Goal: Information Seeking & Learning: Learn about a topic

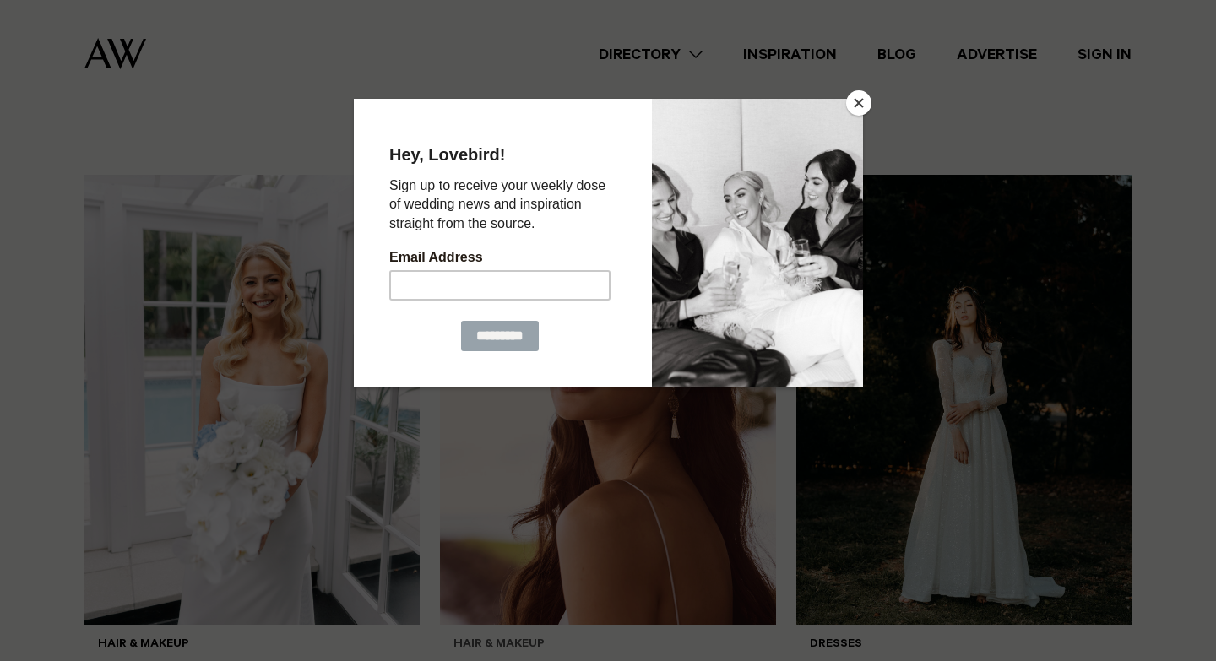
scroll to position [481, 0]
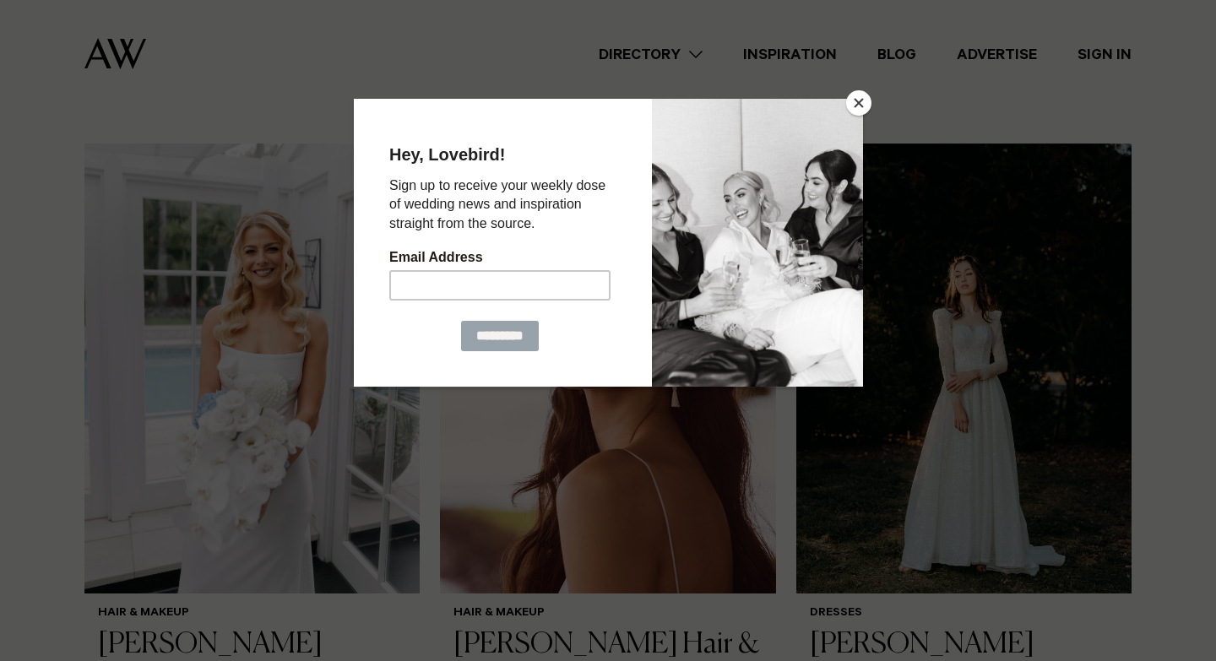
click at [859, 101] on button "Close" at bounding box center [858, 102] width 25 height 25
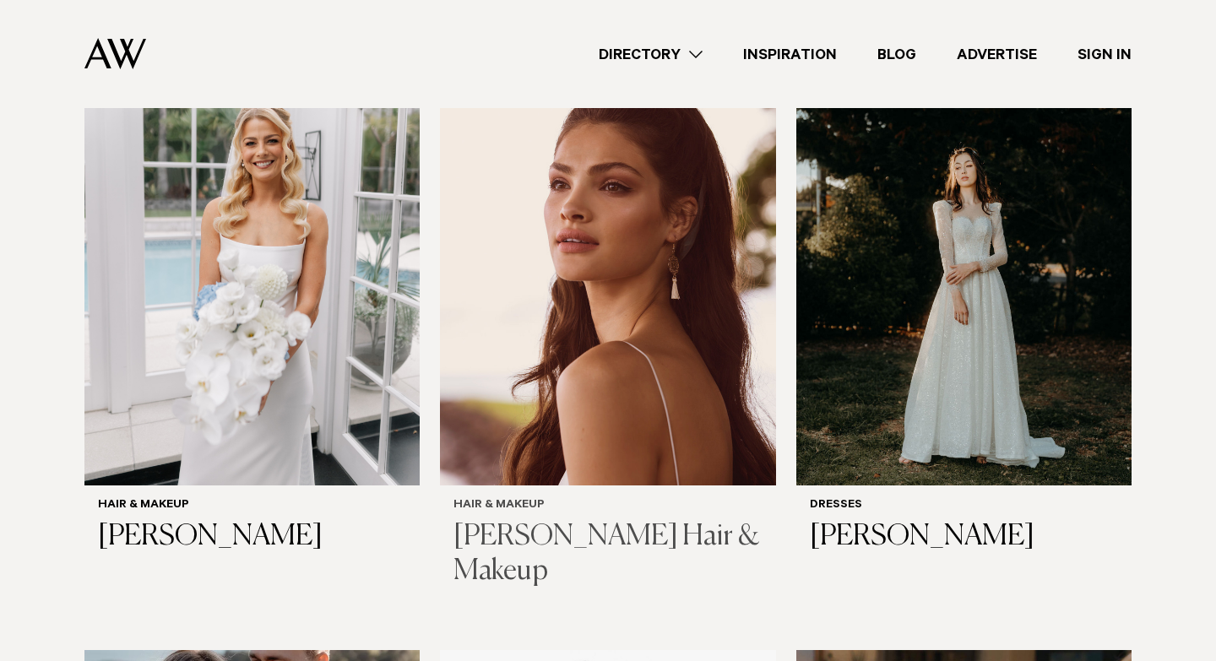
scroll to position [588, 0]
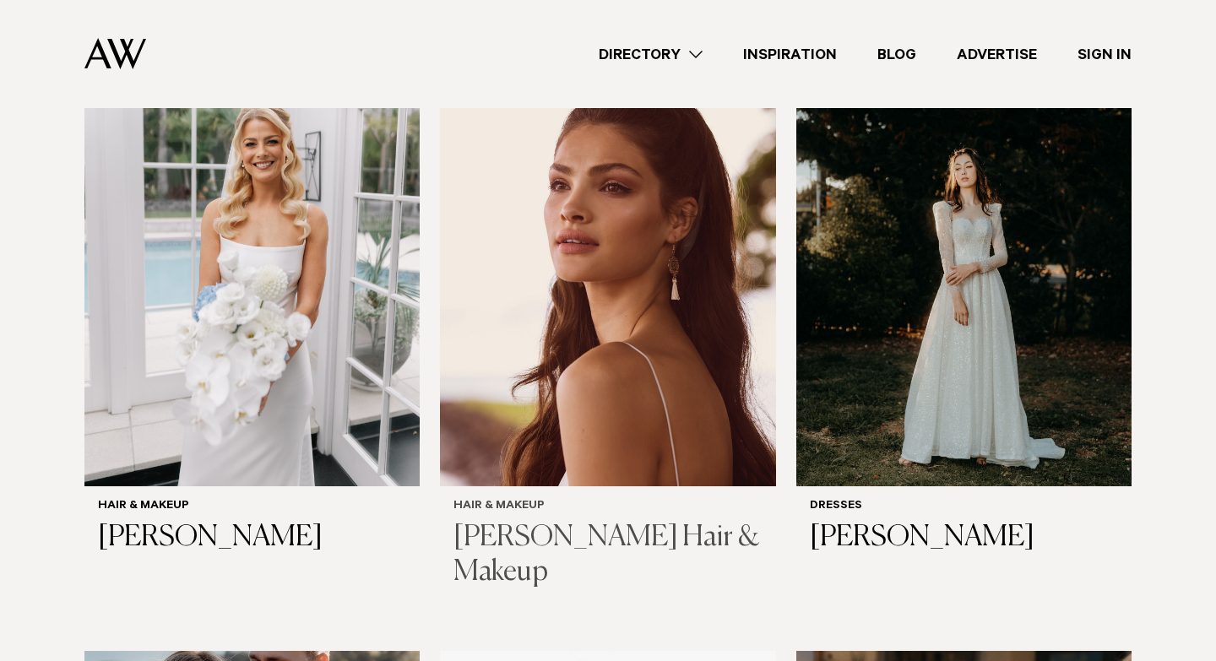
click at [611, 356] on img at bounding box center [607, 261] width 335 height 450
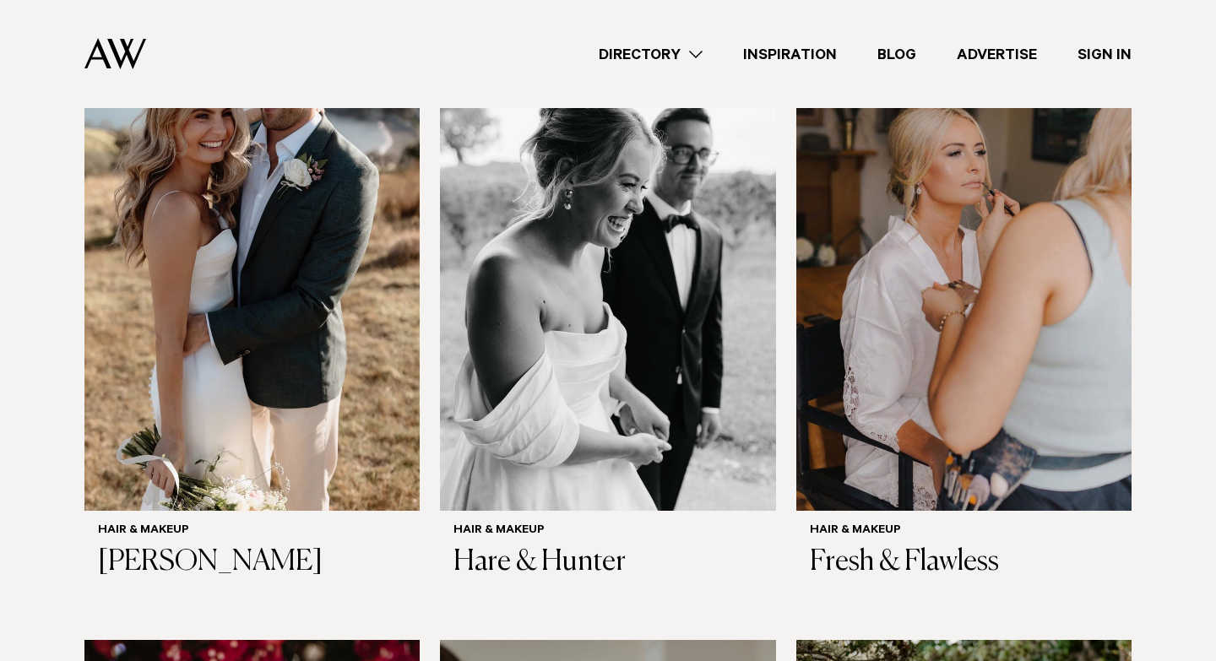
scroll to position [1177, 0]
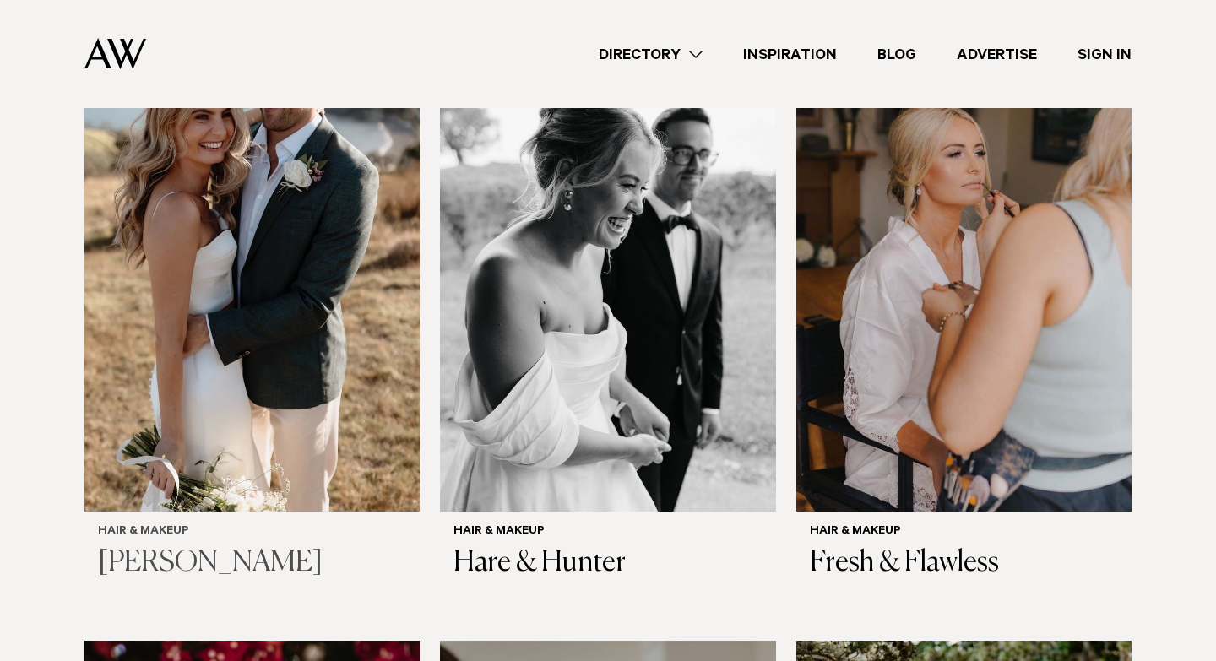
click at [171, 280] on img at bounding box center [251, 287] width 335 height 450
click at [568, 339] on img at bounding box center [607, 287] width 335 height 450
click at [606, 323] on img at bounding box center [607, 287] width 335 height 450
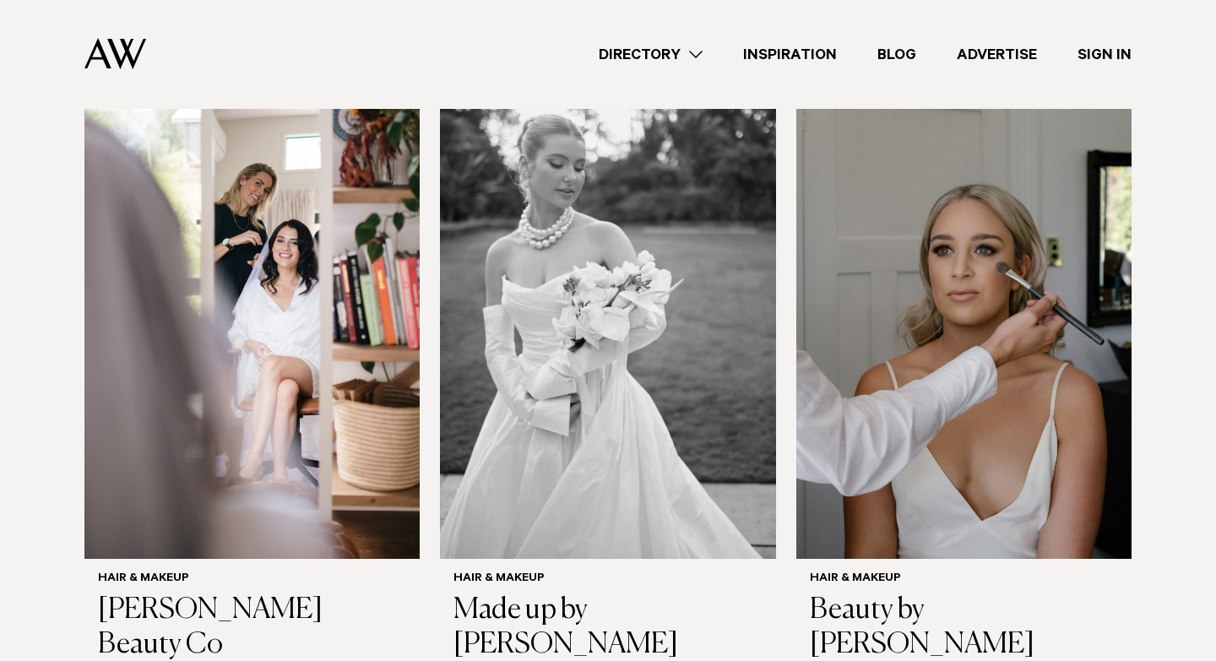
scroll to position [2326, 0]
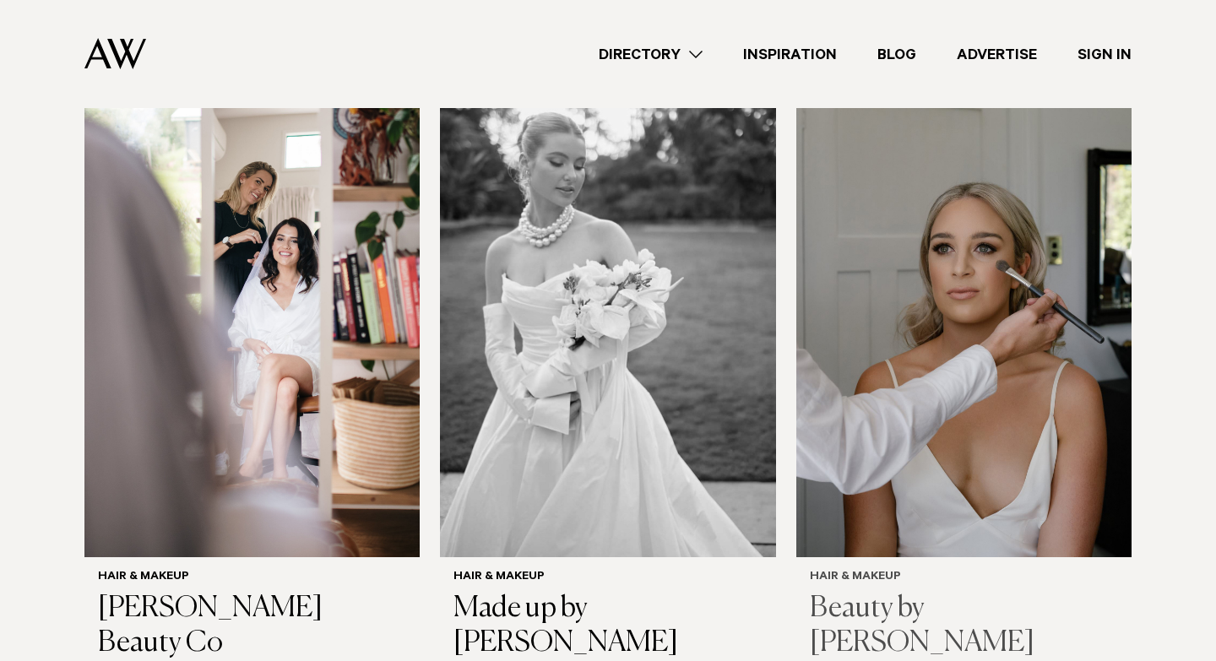
click at [976, 432] on img at bounding box center [963, 332] width 335 height 450
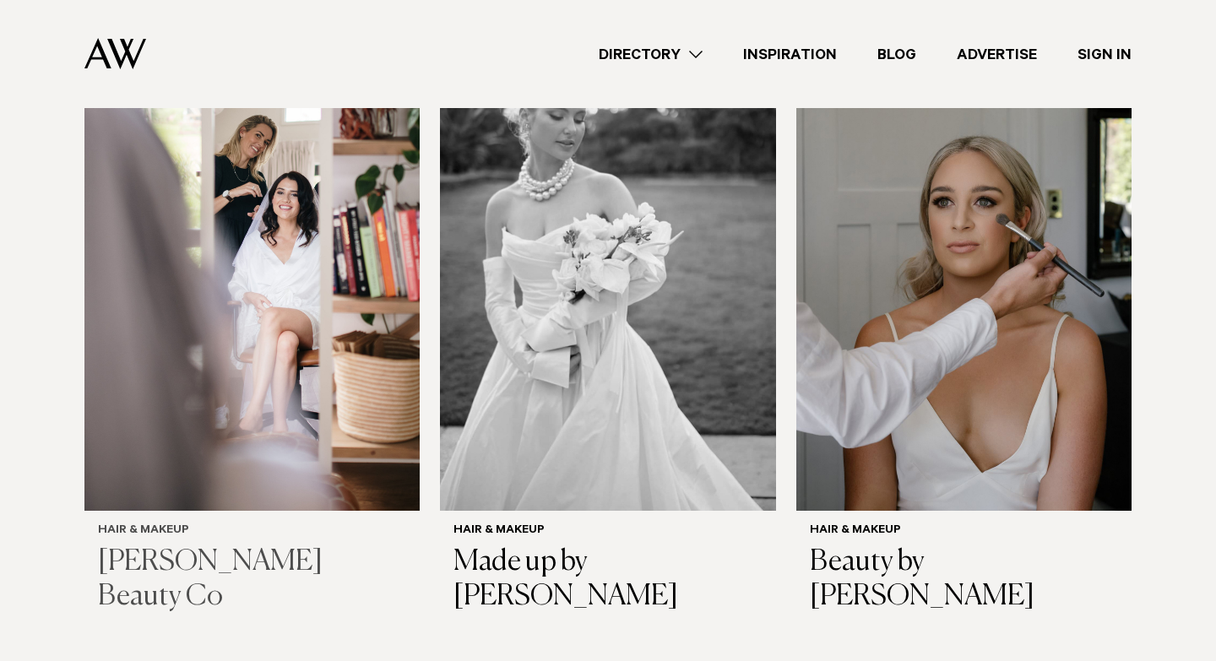
scroll to position [2383, 0]
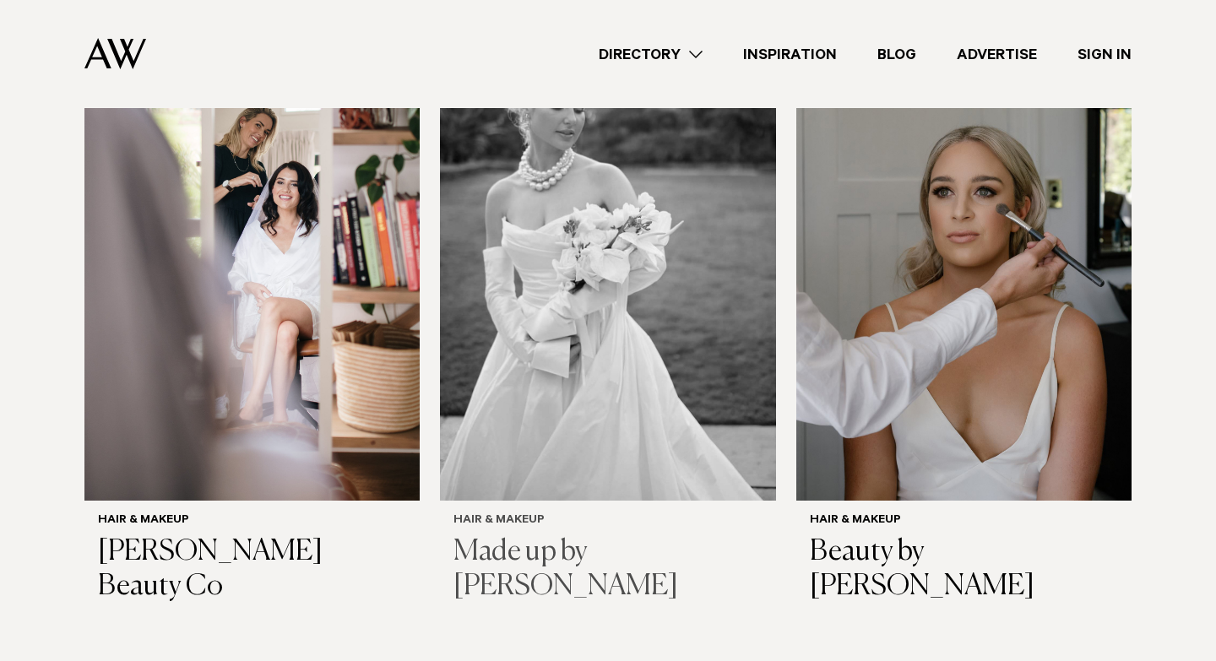
click at [579, 384] on img at bounding box center [607, 276] width 335 height 450
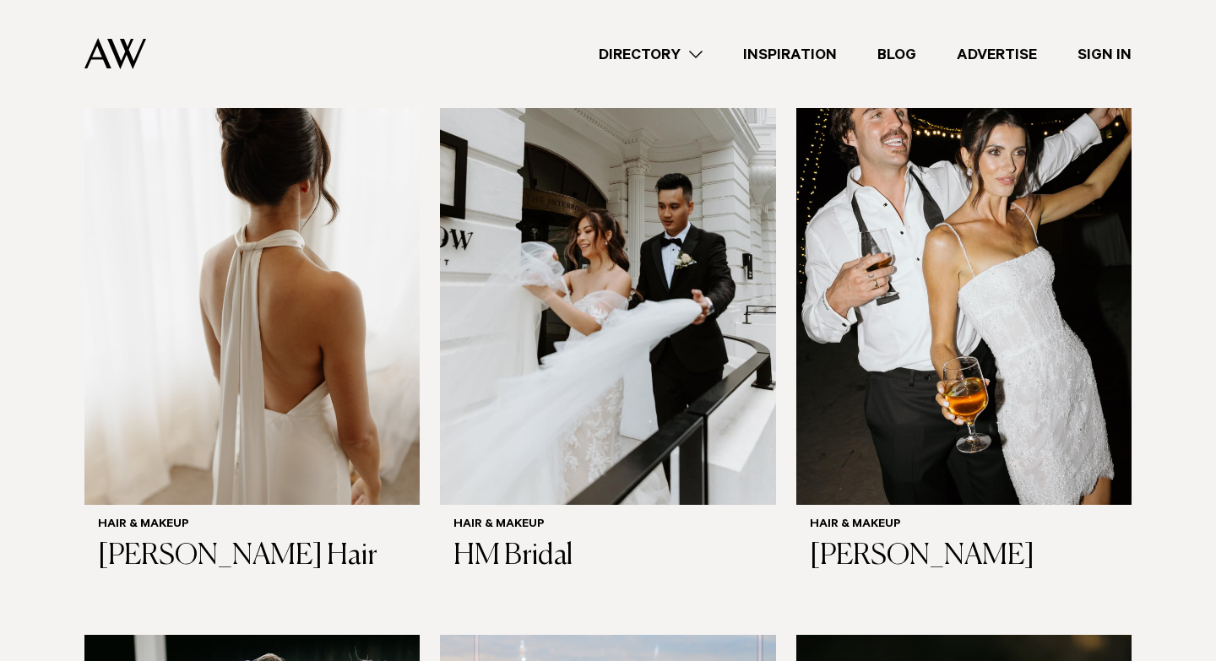
scroll to position [2991, 0]
click at [160, 258] on img at bounding box center [251, 281] width 335 height 450
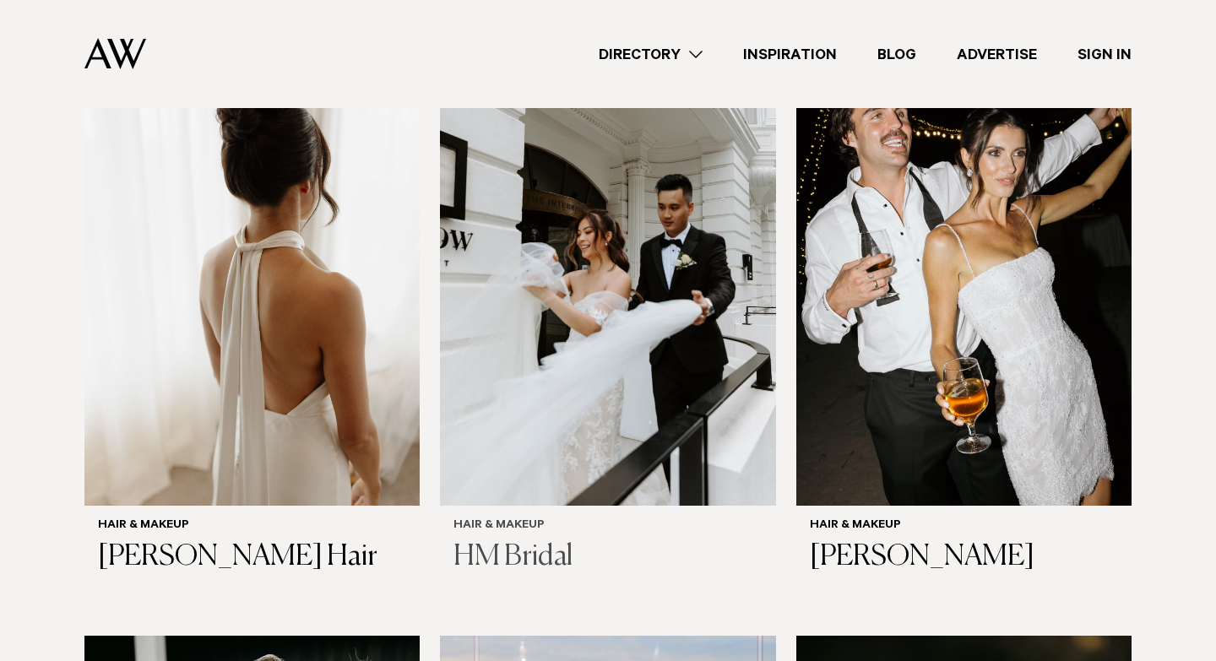
click at [552, 324] on img at bounding box center [607, 281] width 335 height 450
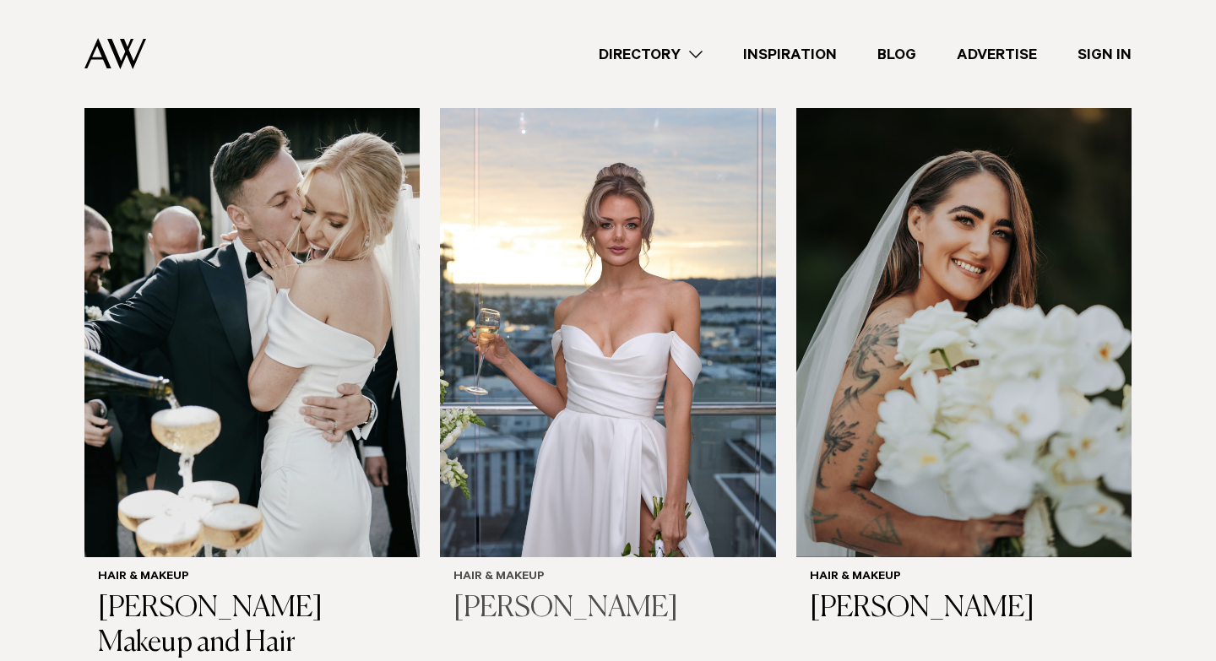
scroll to position [3509, 0]
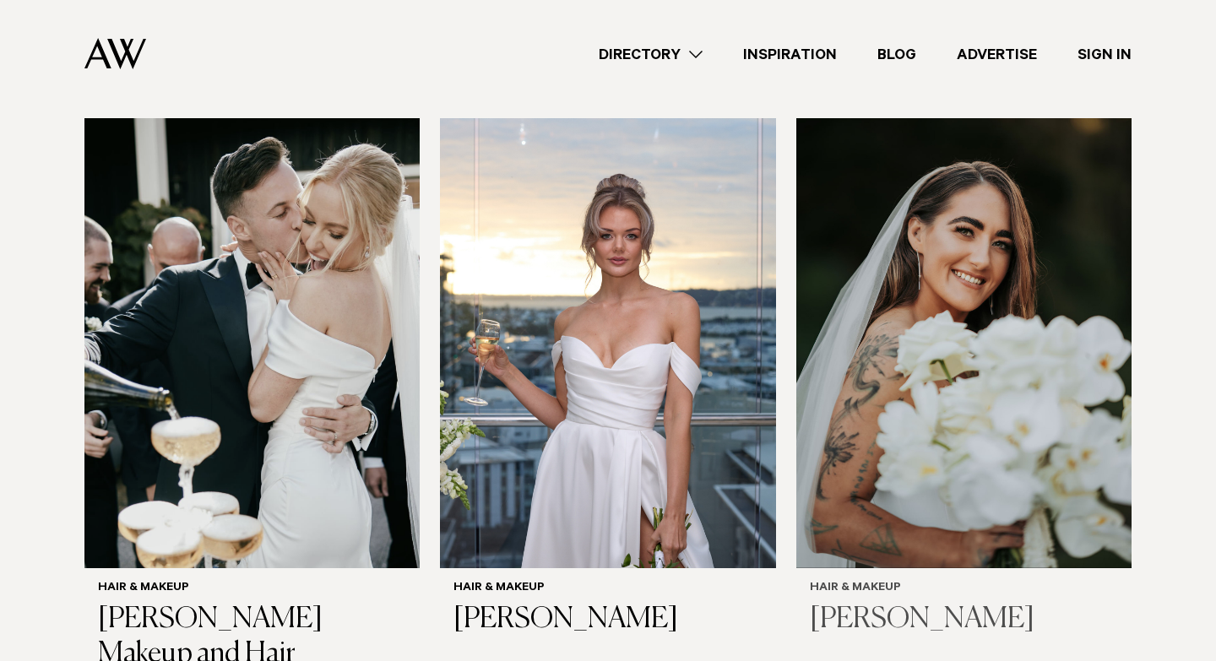
click at [921, 316] on img at bounding box center [963, 343] width 335 height 450
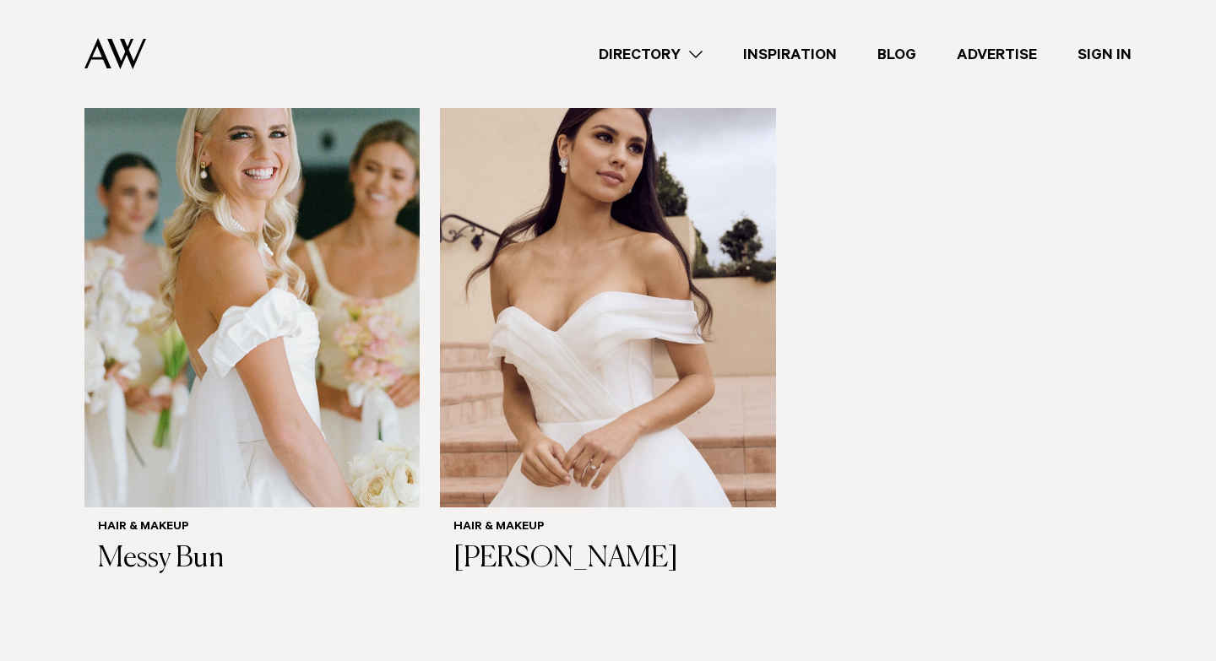
scroll to position [4186, 0]
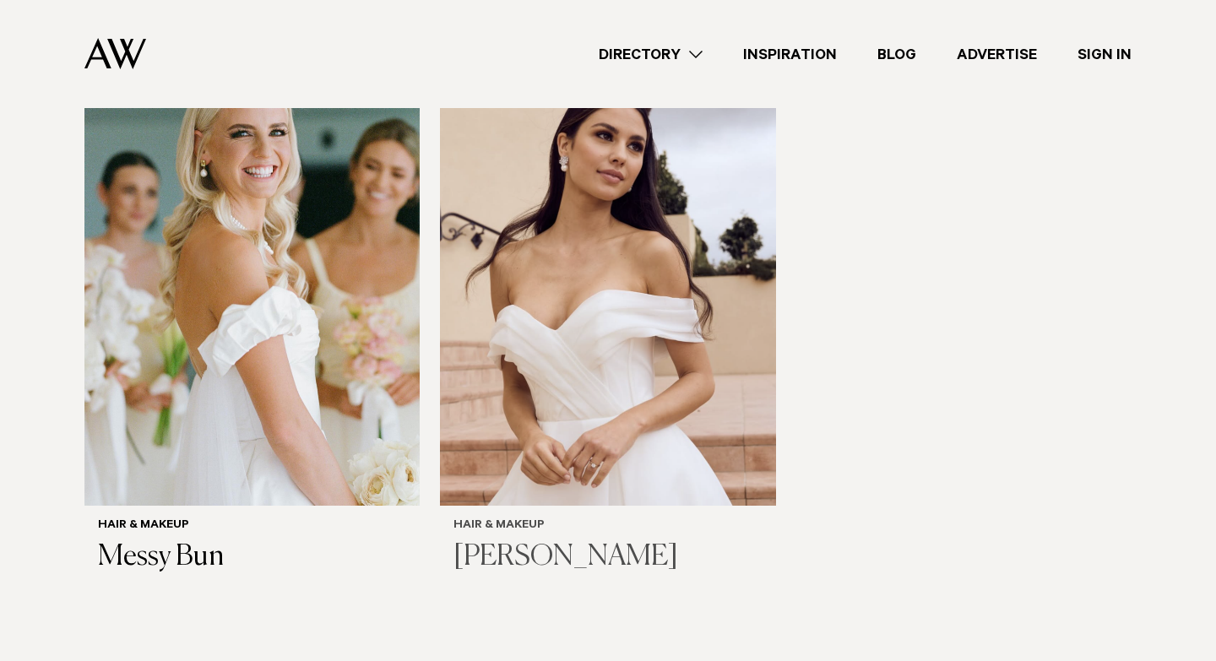
click at [579, 296] on img at bounding box center [607, 281] width 335 height 450
click at [202, 355] on img at bounding box center [251, 281] width 335 height 450
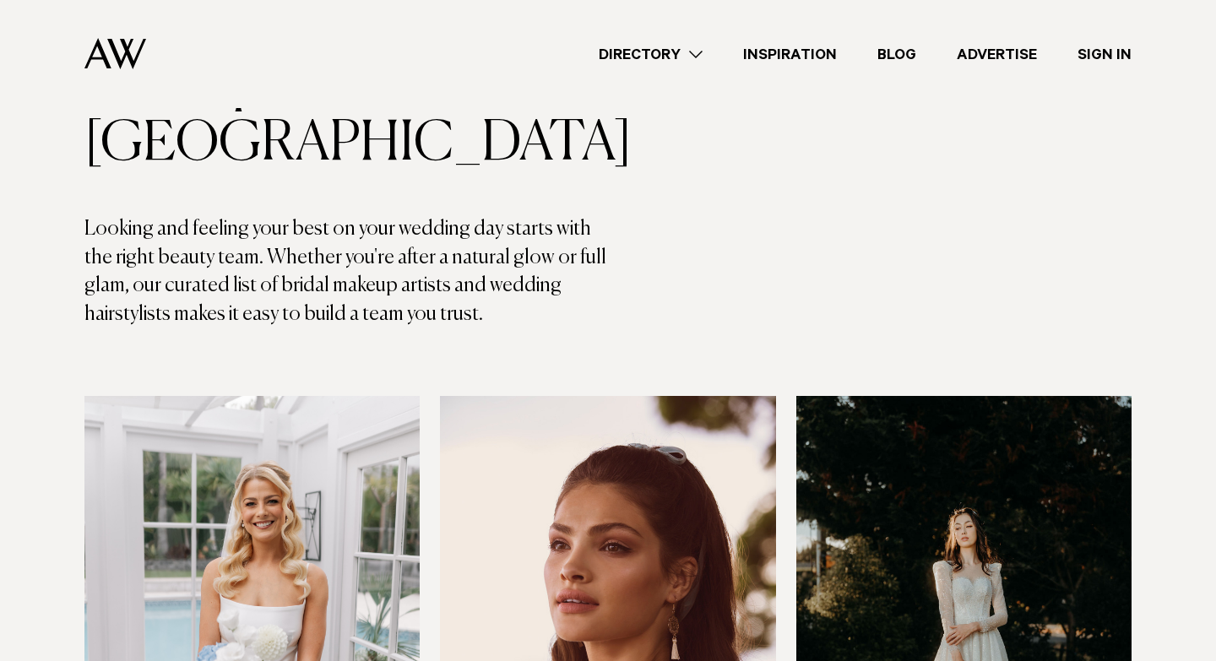
scroll to position [0, 0]
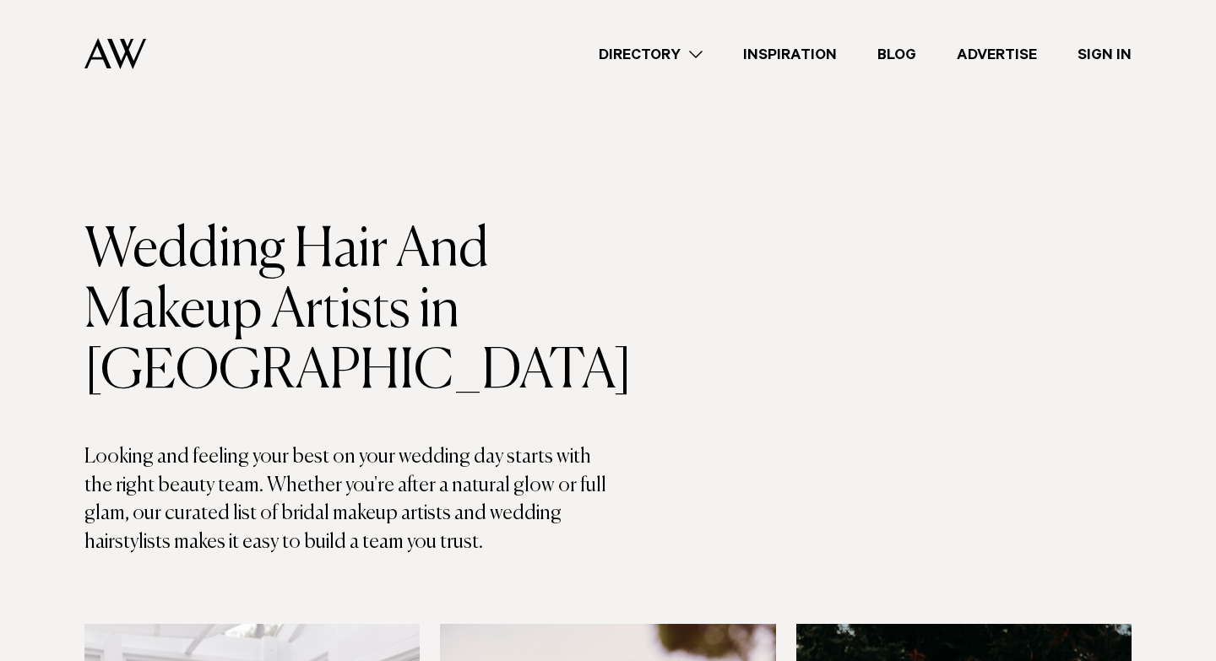
click at [785, 49] on link "Inspiration" at bounding box center [790, 54] width 134 height 23
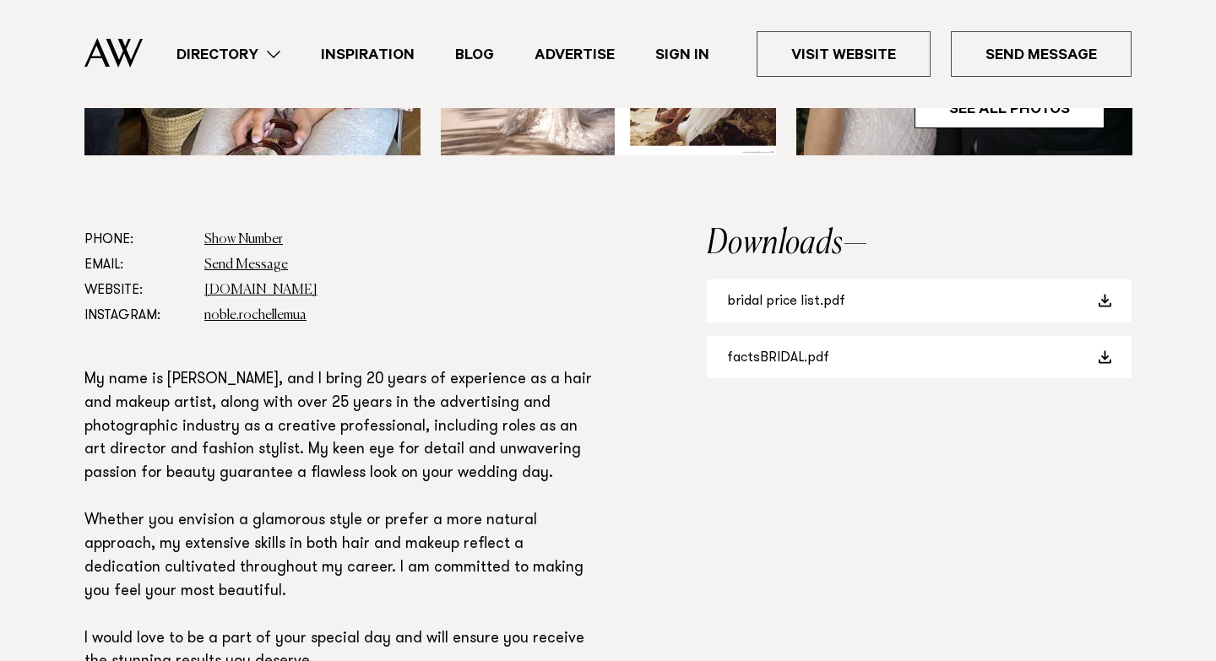
scroll to position [912, 0]
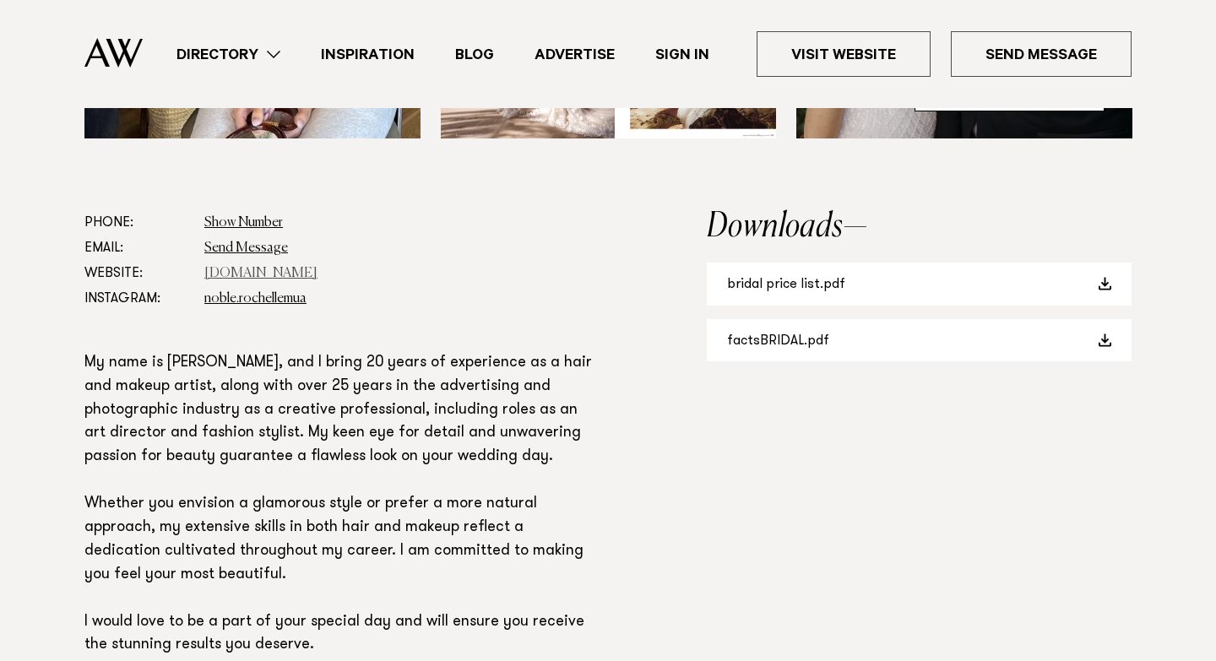
click at [274, 271] on link "www.rochellenoblemakeup.com" at bounding box center [260, 274] width 113 height 14
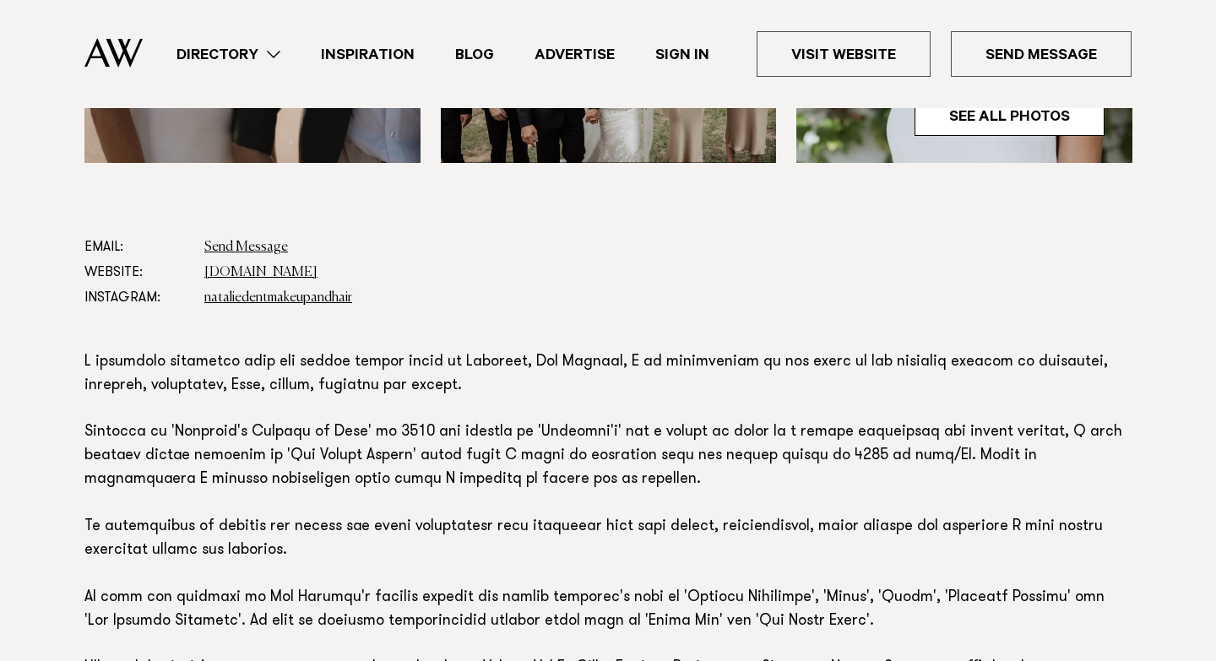
scroll to position [825, 0]
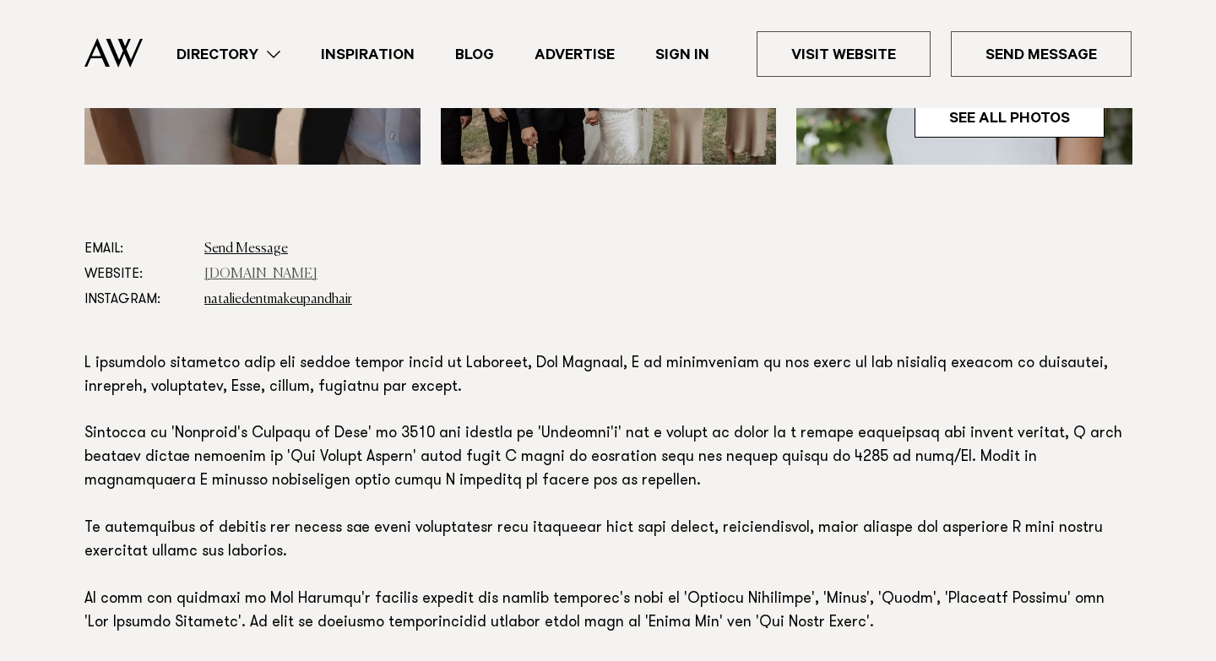
click at [309, 274] on link "www.nataliedent.com" at bounding box center [260, 275] width 113 height 14
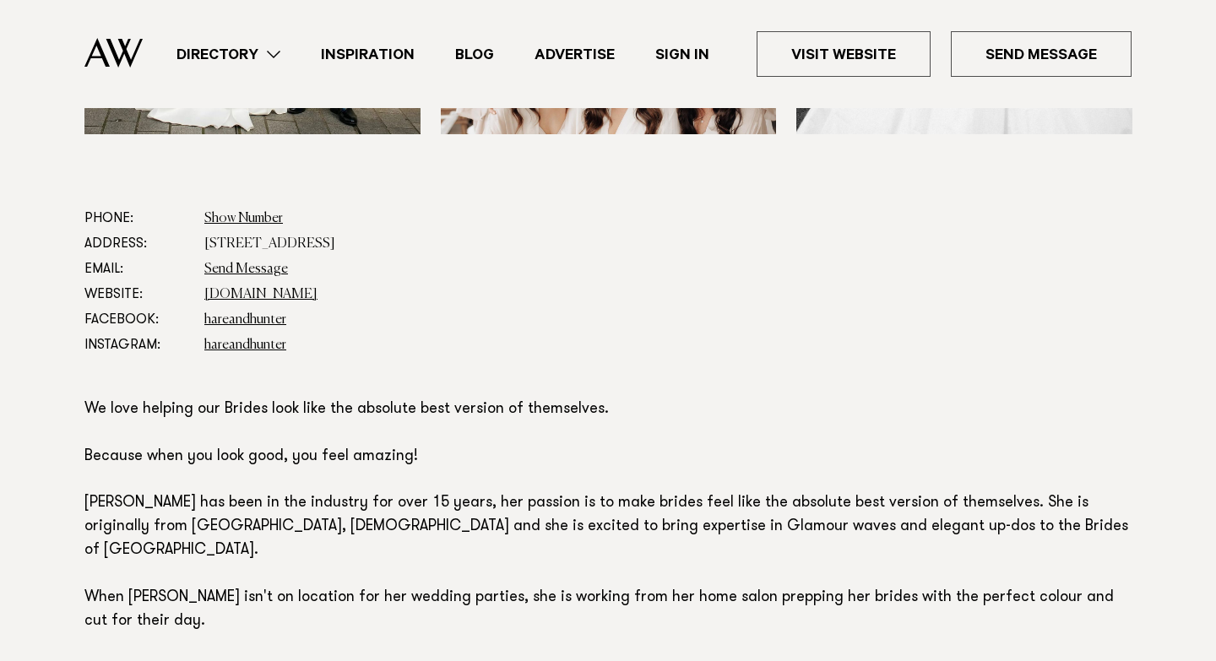
scroll to position [857, 0]
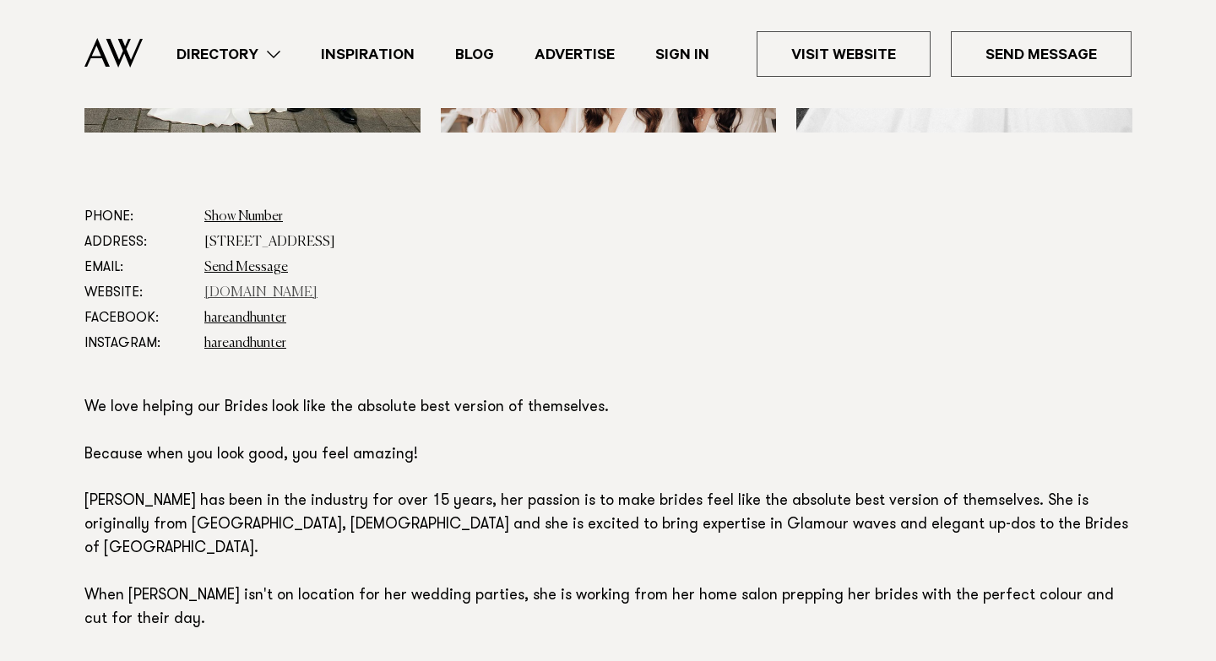
click at [277, 292] on link "hareandhunter.com" at bounding box center [260, 293] width 113 height 14
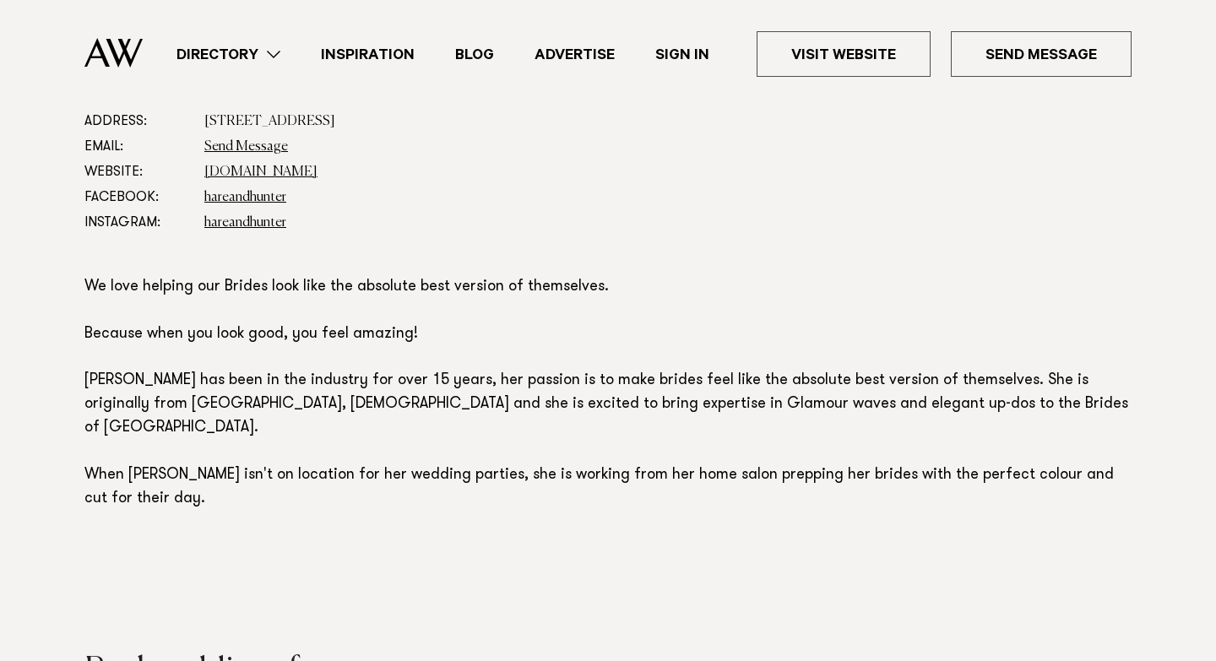
click at [641, 239] on section "Phone: Show Number 027 749 1007 Address: 1G/415 Remuera Road, Remuera, Auckland…" at bounding box center [607, 334] width 1047 height 500
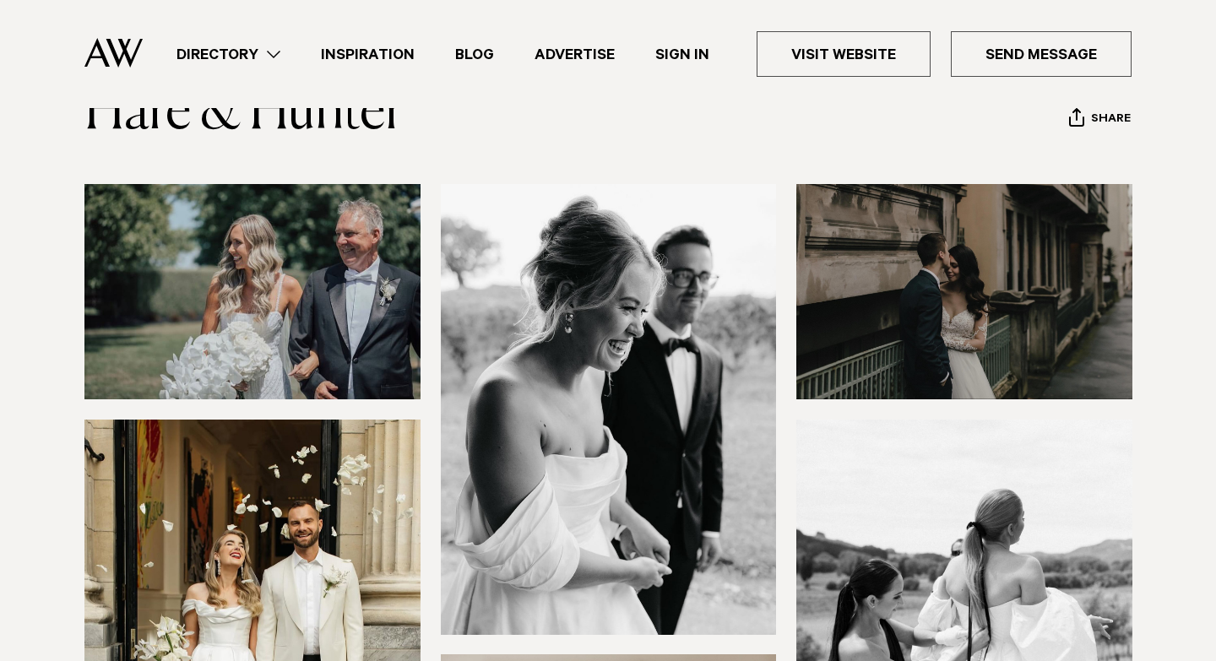
scroll to position [0, 0]
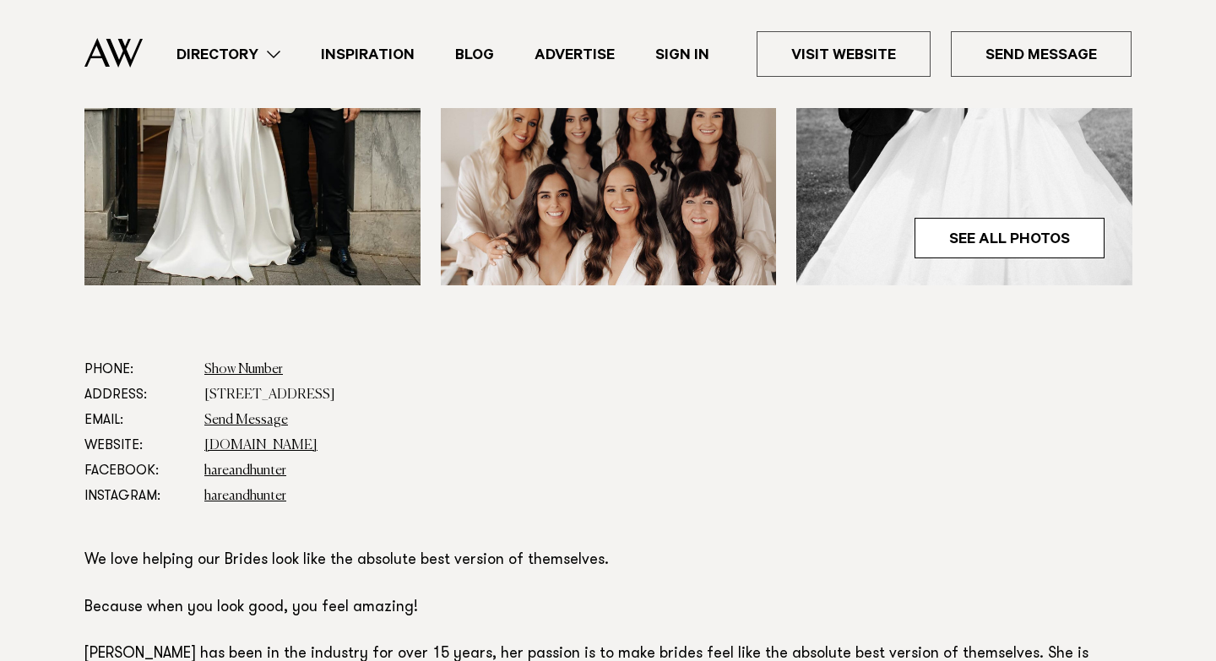
scroll to position [705, 0]
click at [276, 448] on link "hareandhunter.com" at bounding box center [260, 445] width 113 height 14
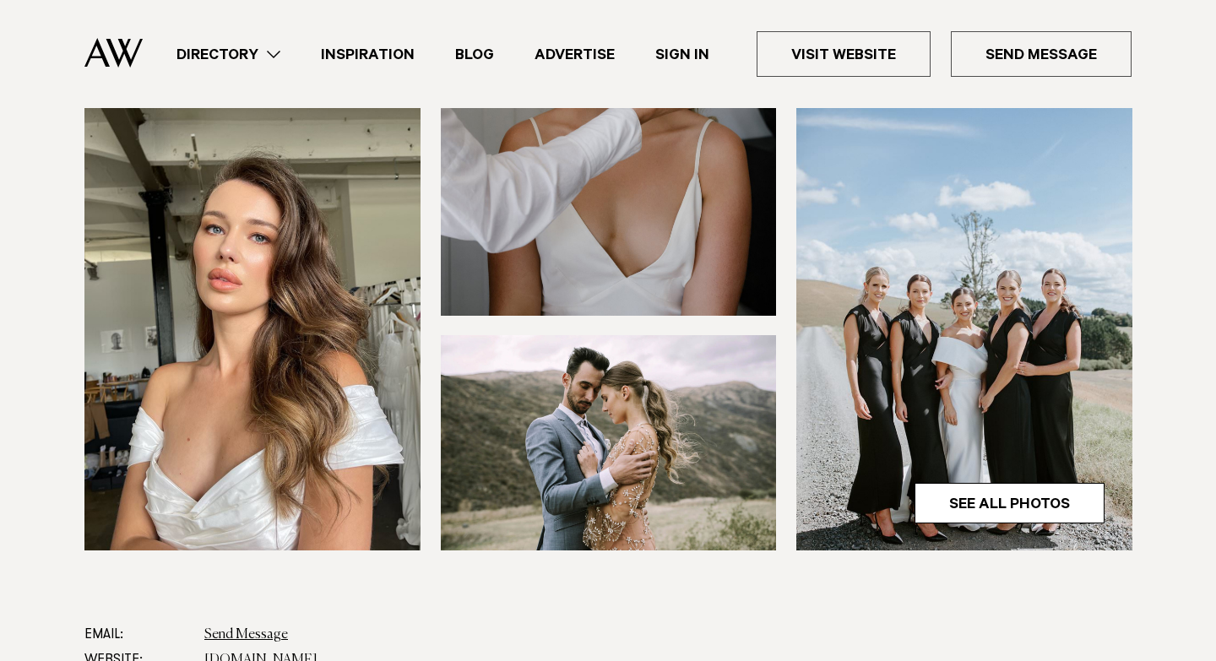
scroll to position [503, 0]
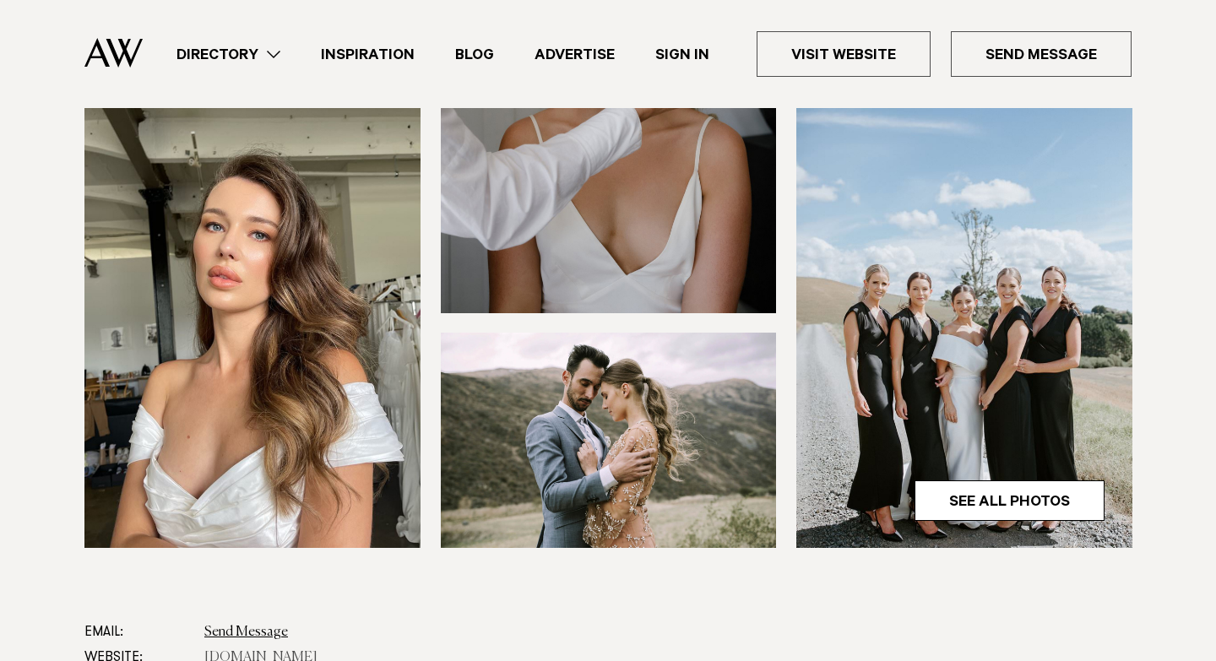
click at [295, 651] on link "www.beautybyblairgamblin.co.nz" at bounding box center [260, 658] width 113 height 14
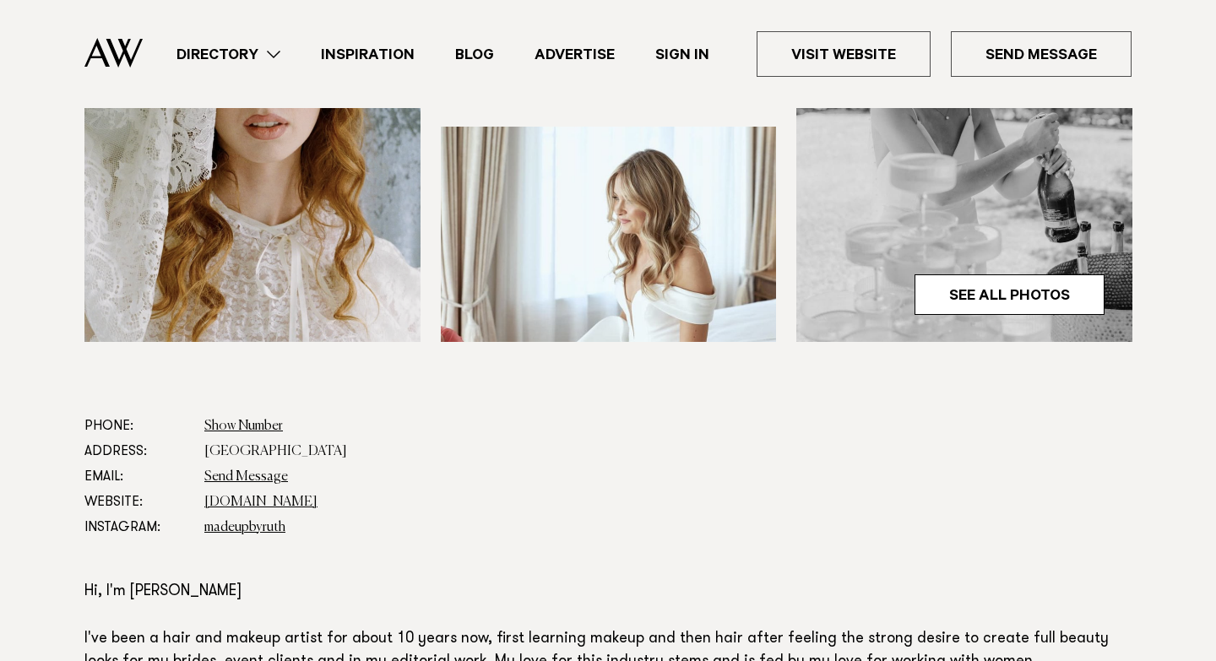
scroll to position [867, 0]
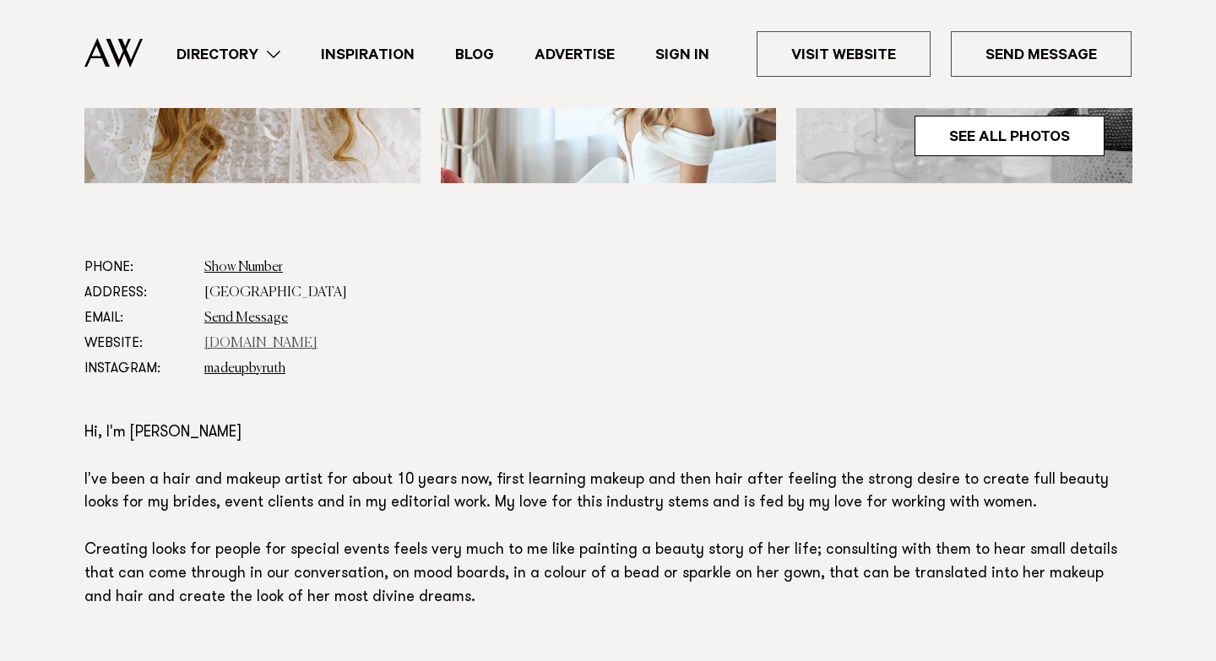
click at [318, 337] on link "www.madeupbyruth.co.nz" at bounding box center [260, 344] width 113 height 14
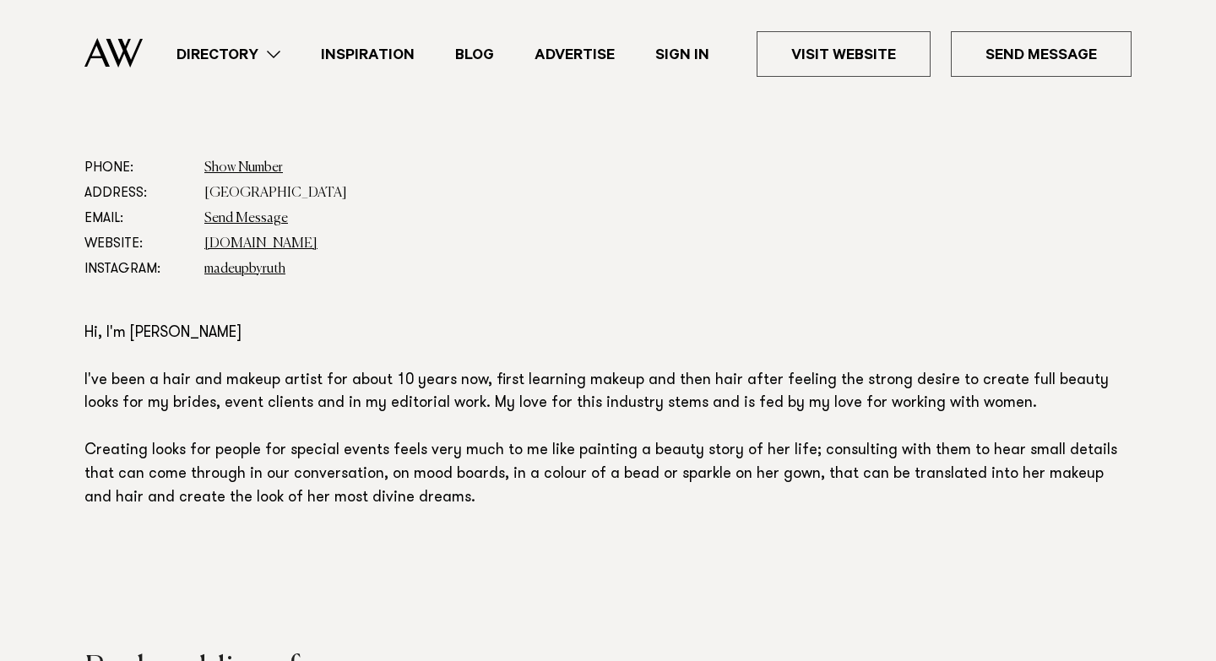
scroll to position [973, 0]
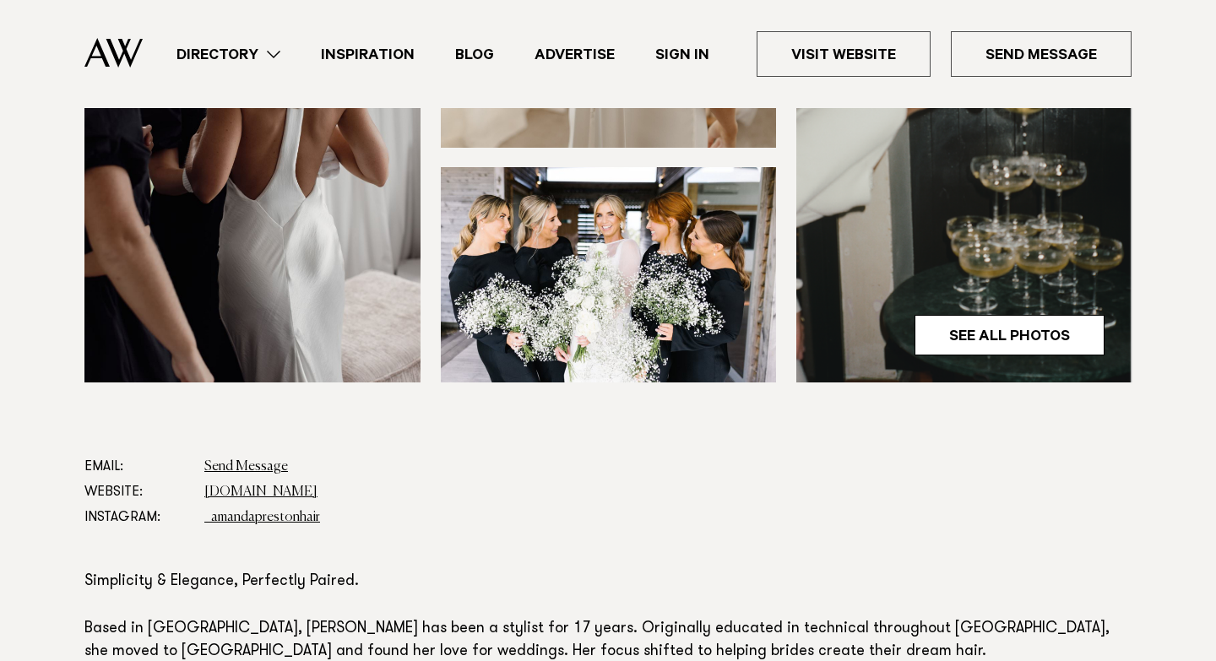
scroll to position [612, 0]
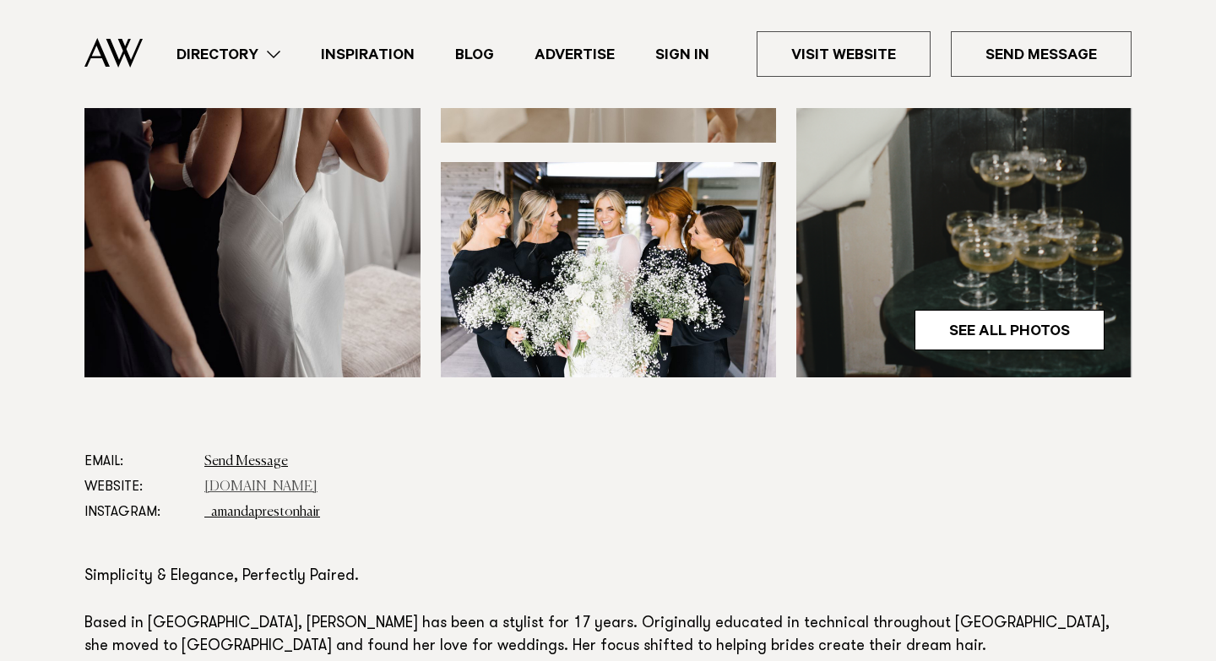
click at [266, 483] on link "www.amandaprestonhair.com" at bounding box center [260, 488] width 113 height 14
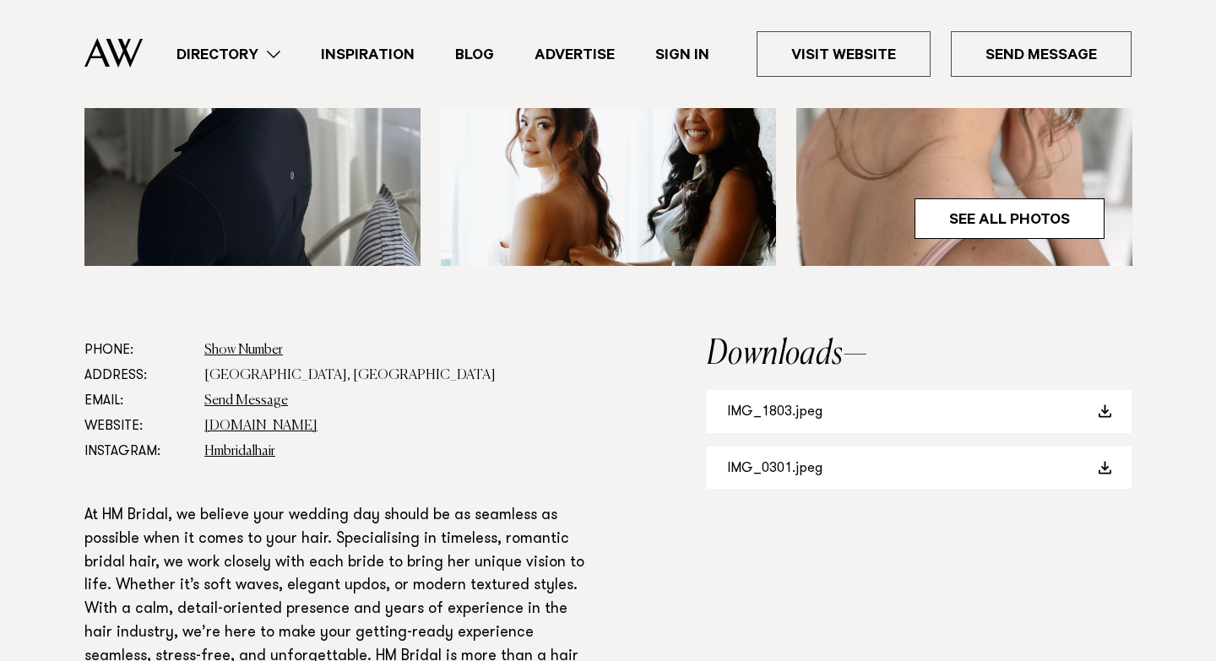
scroll to position [729, 0]
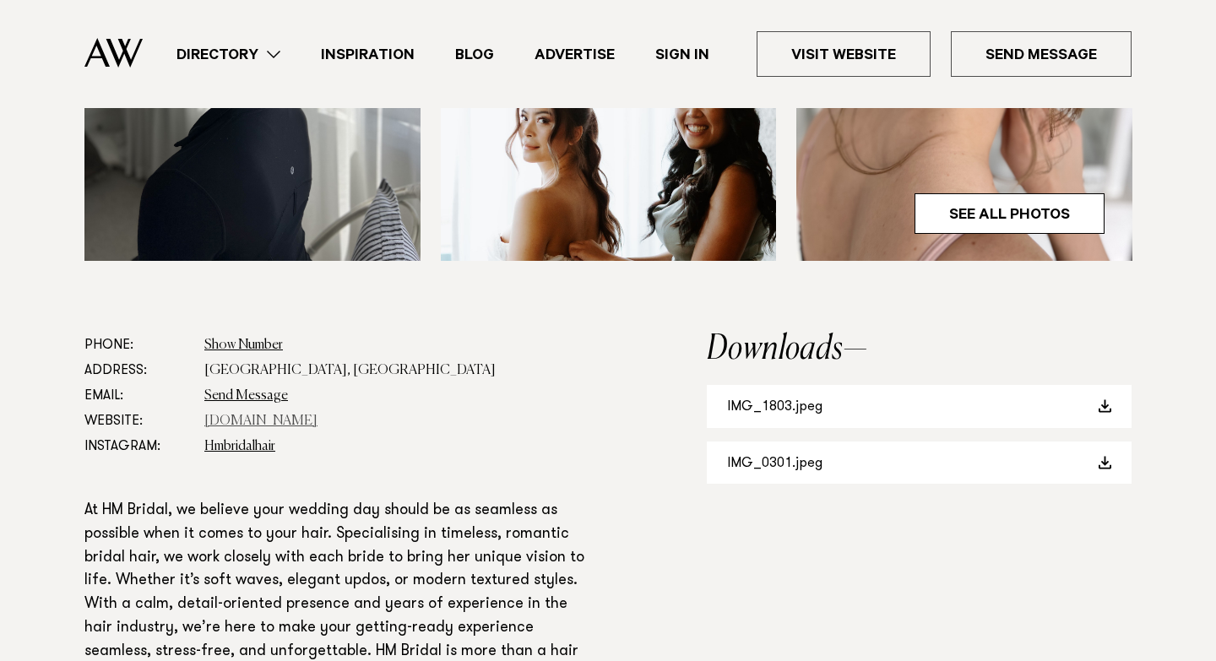
click at [231, 421] on link "Hmbridal.co.nz" at bounding box center [260, 422] width 113 height 14
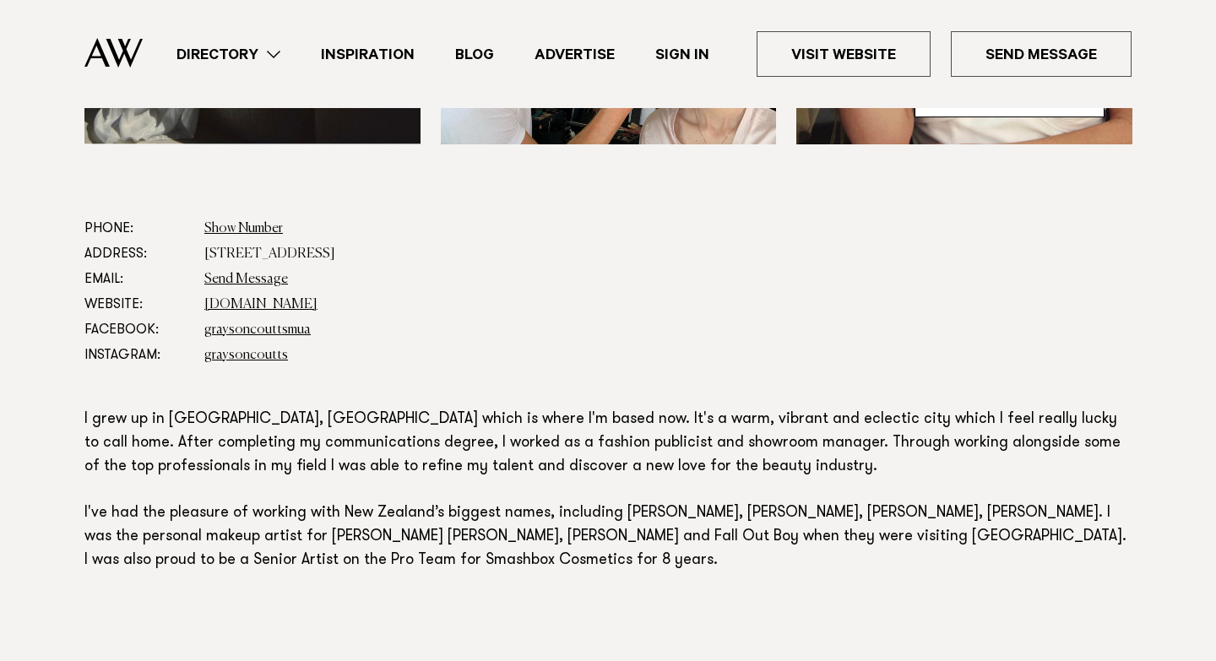
scroll to position [955, 0]
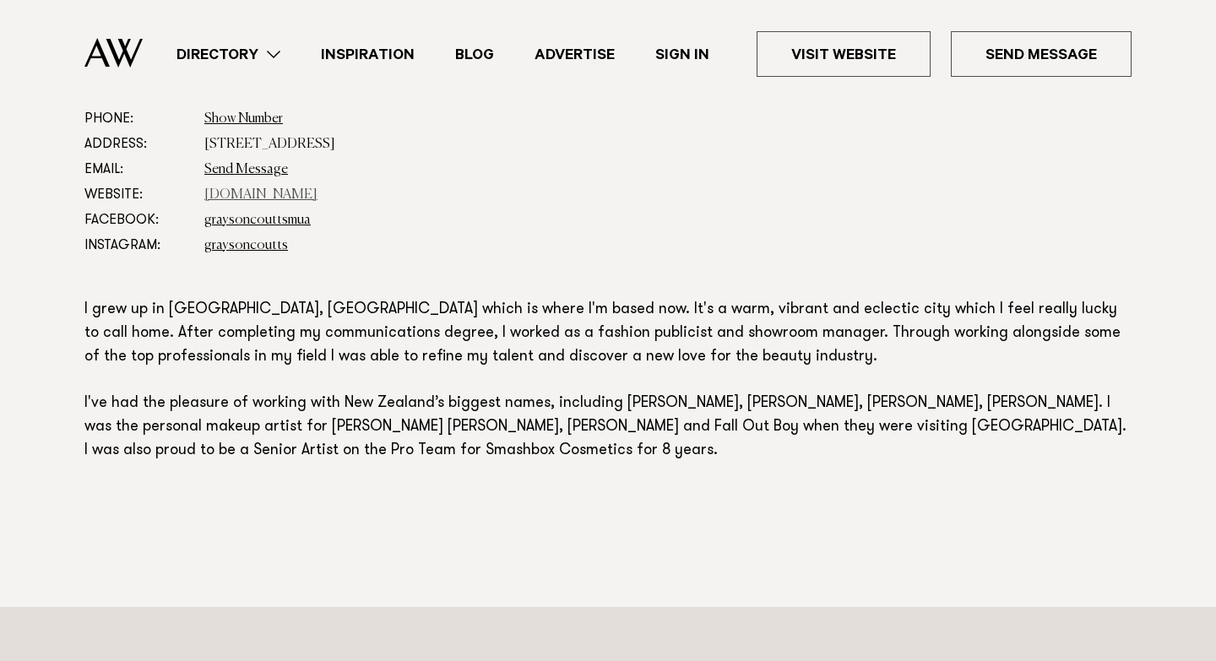
click at [318, 194] on link "www.graysoncoutts.com" at bounding box center [260, 195] width 113 height 14
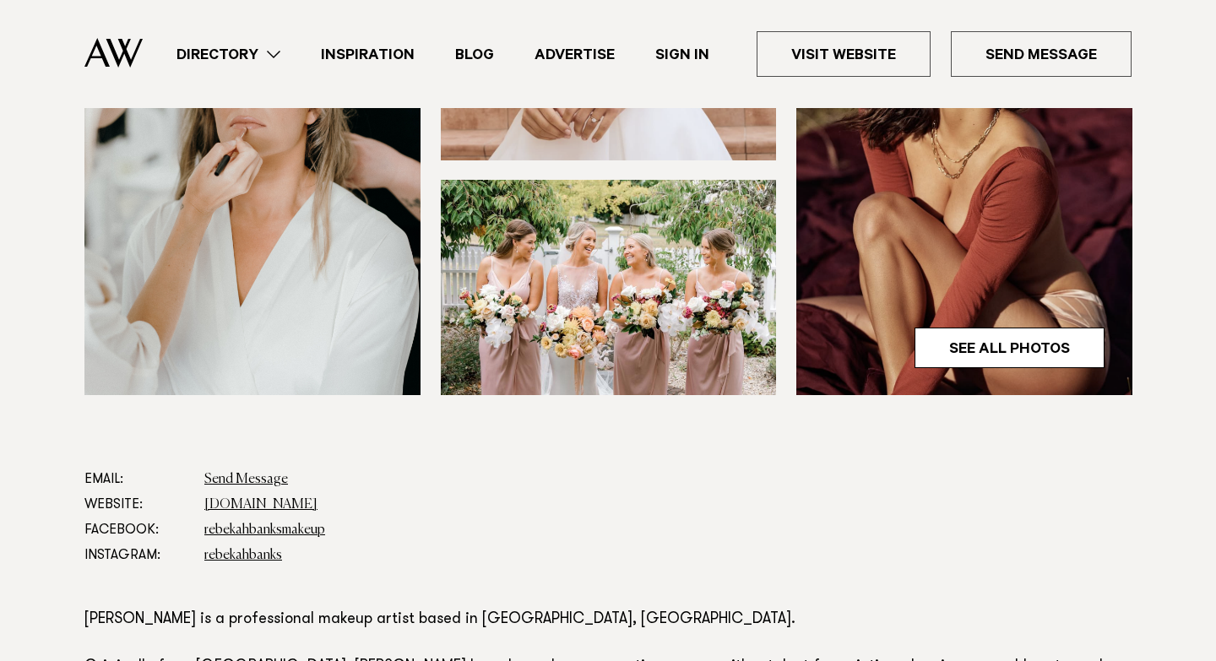
scroll to position [647, 0]
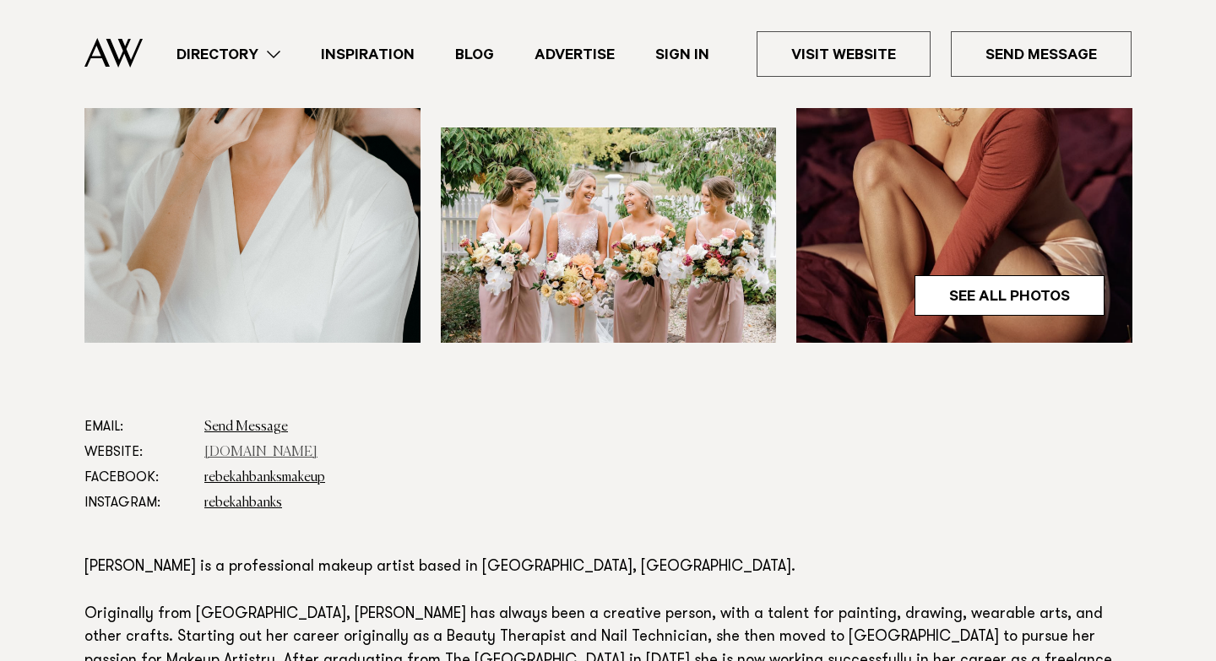
click at [289, 454] on link "[DOMAIN_NAME]" at bounding box center [260, 453] width 113 height 14
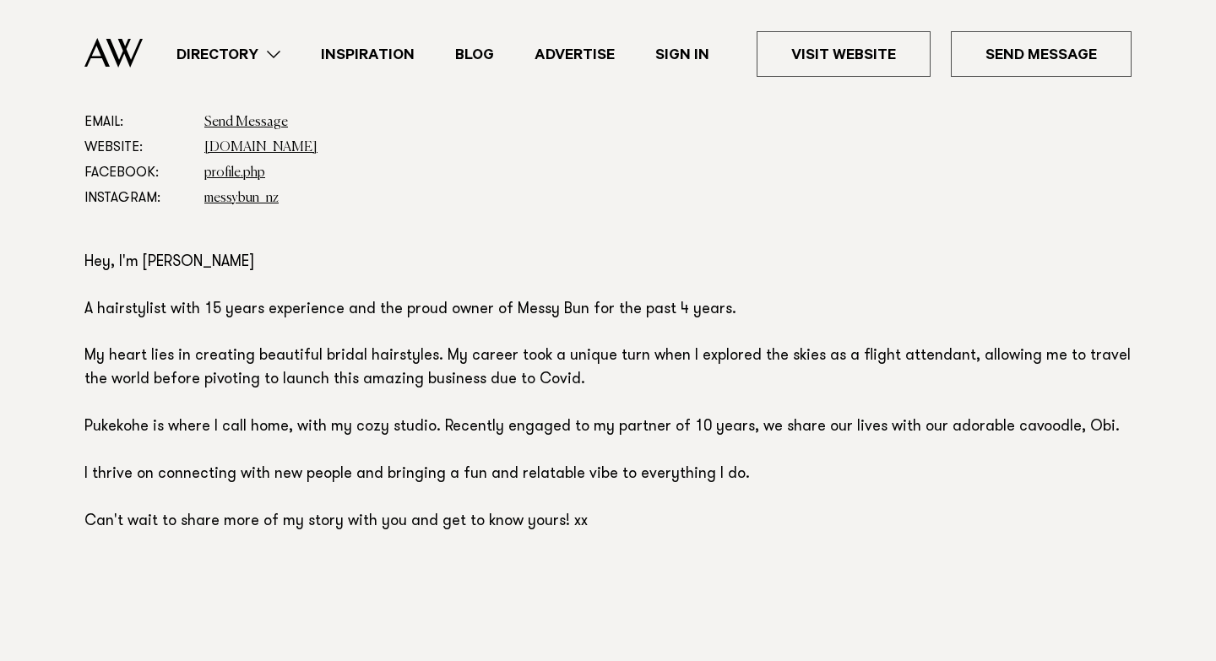
scroll to position [951, 0]
click at [265, 147] on link "www.messybun.co.nz" at bounding box center [260, 149] width 113 height 14
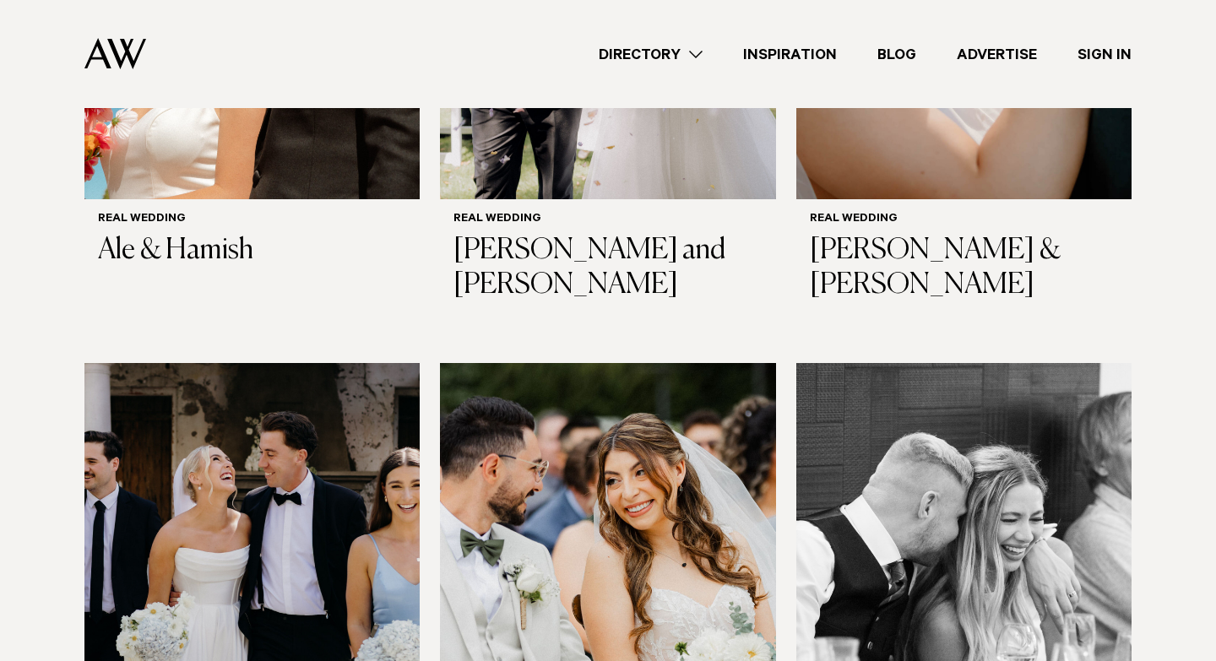
scroll to position [982, 0]
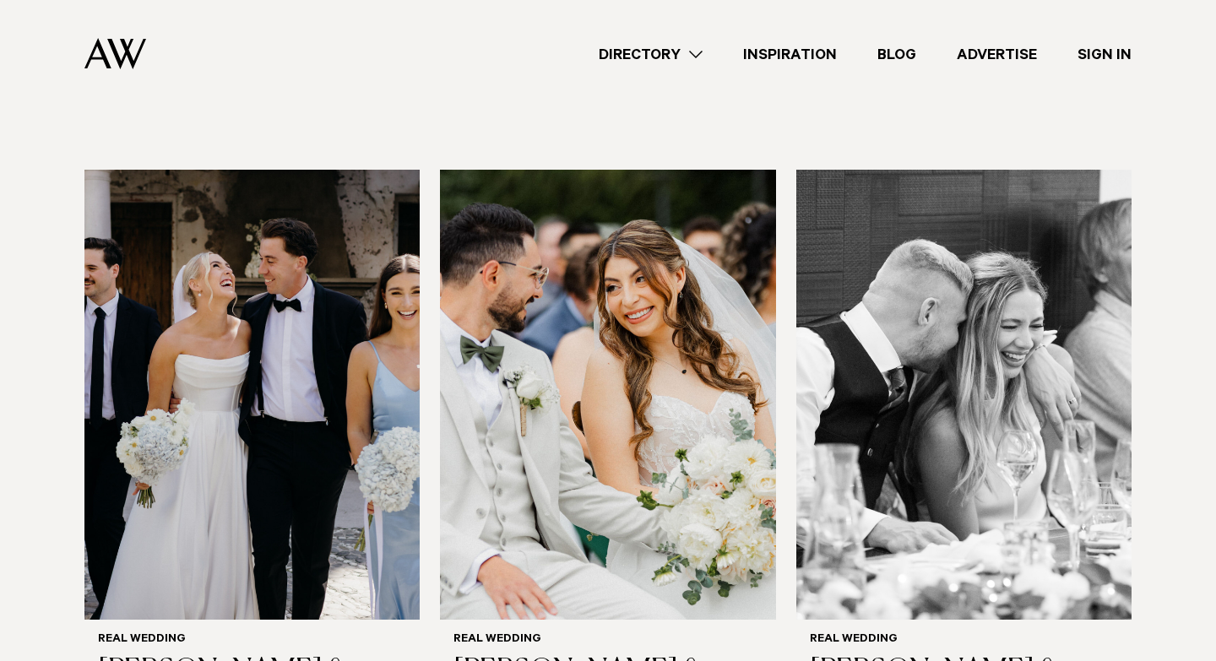
click at [698, 49] on link "Directory" at bounding box center [651, 54] width 144 height 23
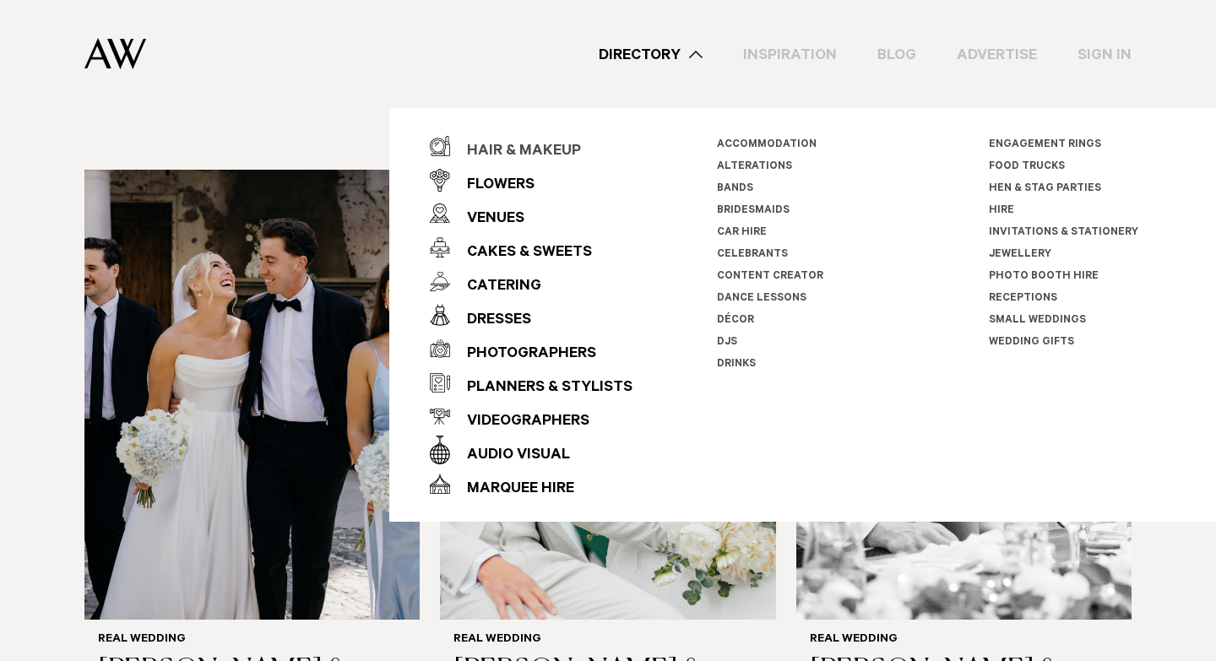
click at [526, 143] on div "Hair & Makeup" at bounding box center [515, 152] width 131 height 34
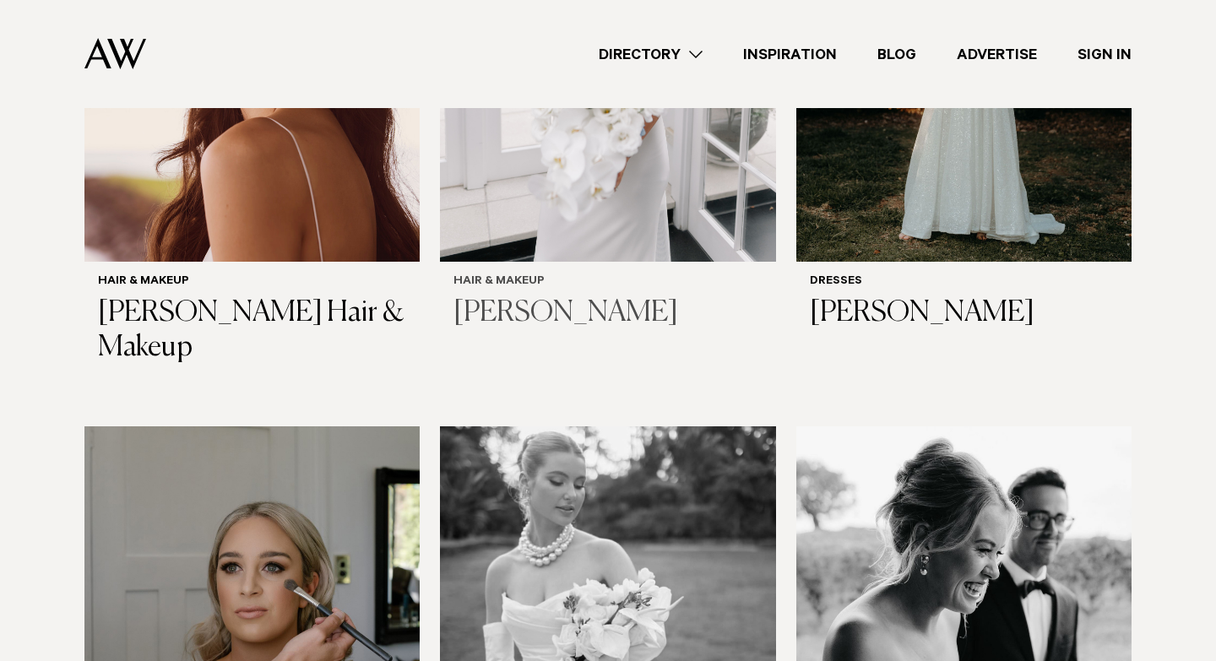
scroll to position [825, 0]
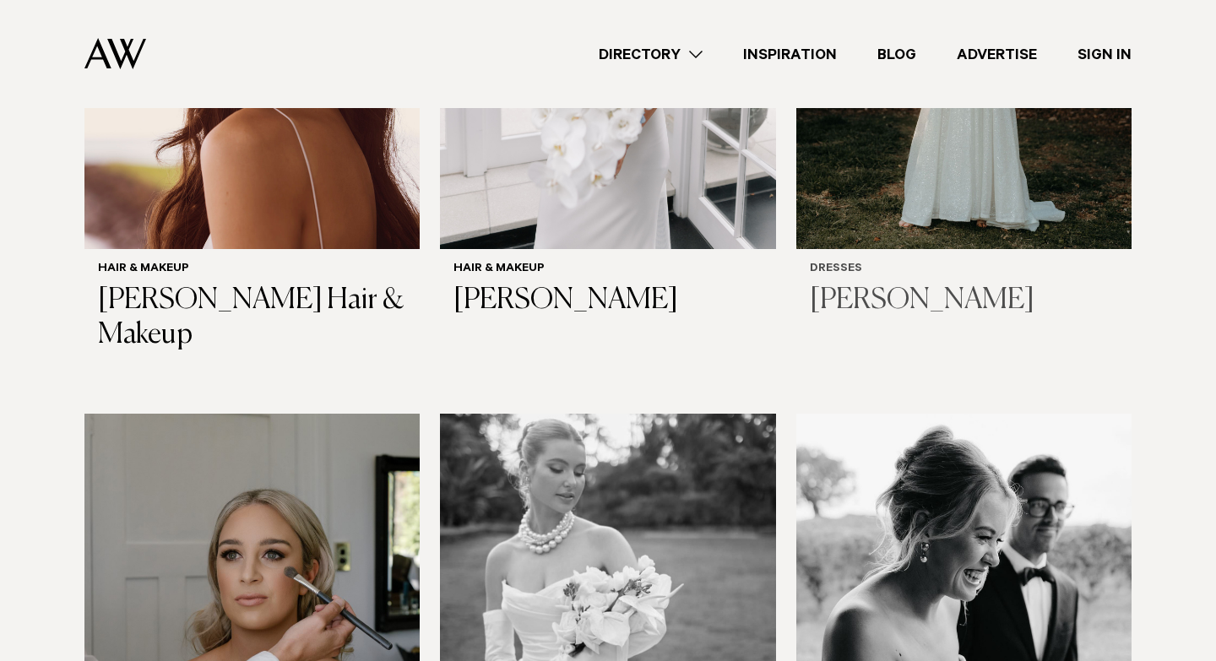
click at [915, 163] on img at bounding box center [963, 24] width 335 height 450
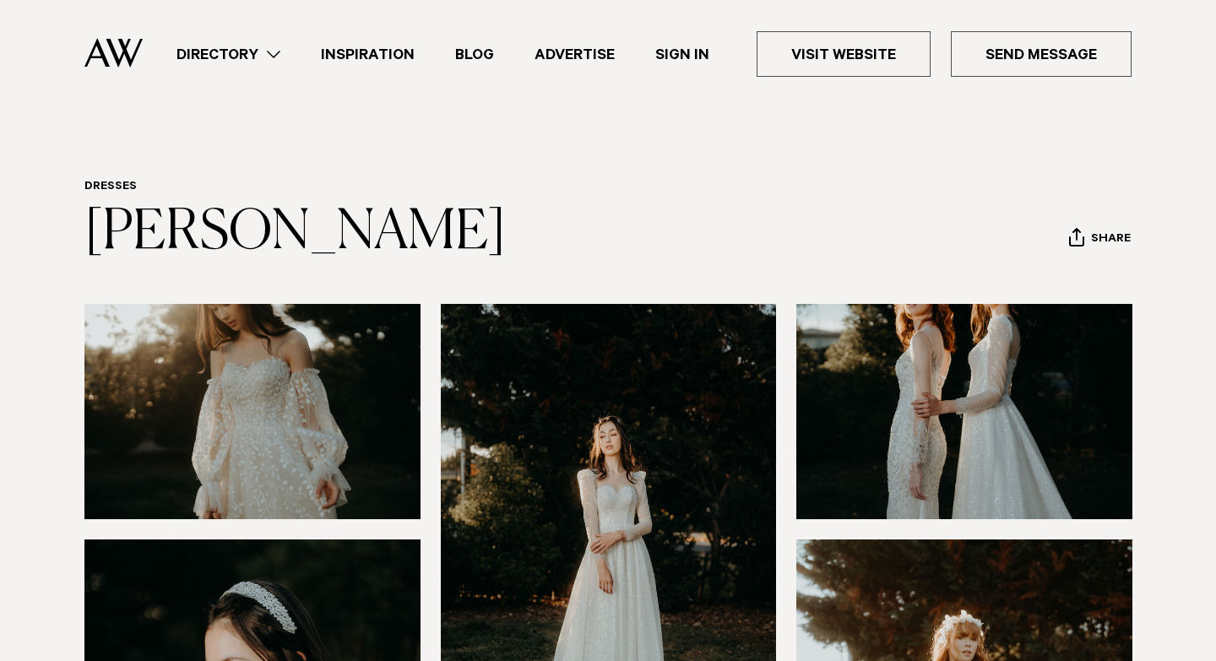
scroll to position [548, 0]
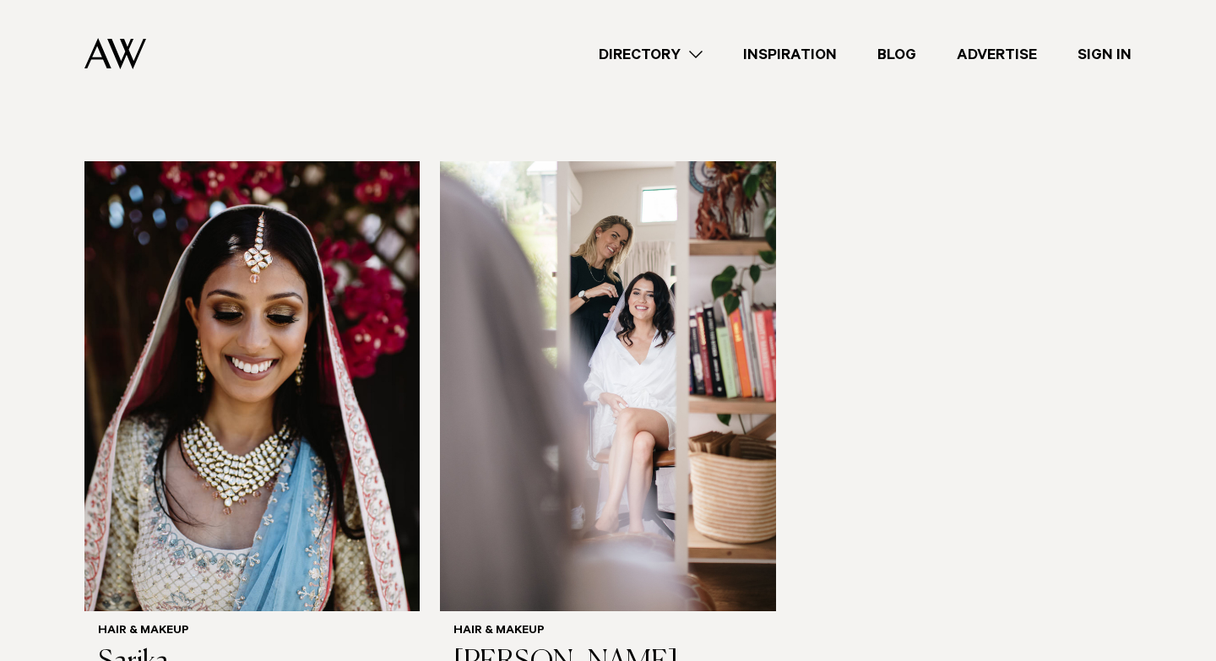
scroll to position [4078, 0]
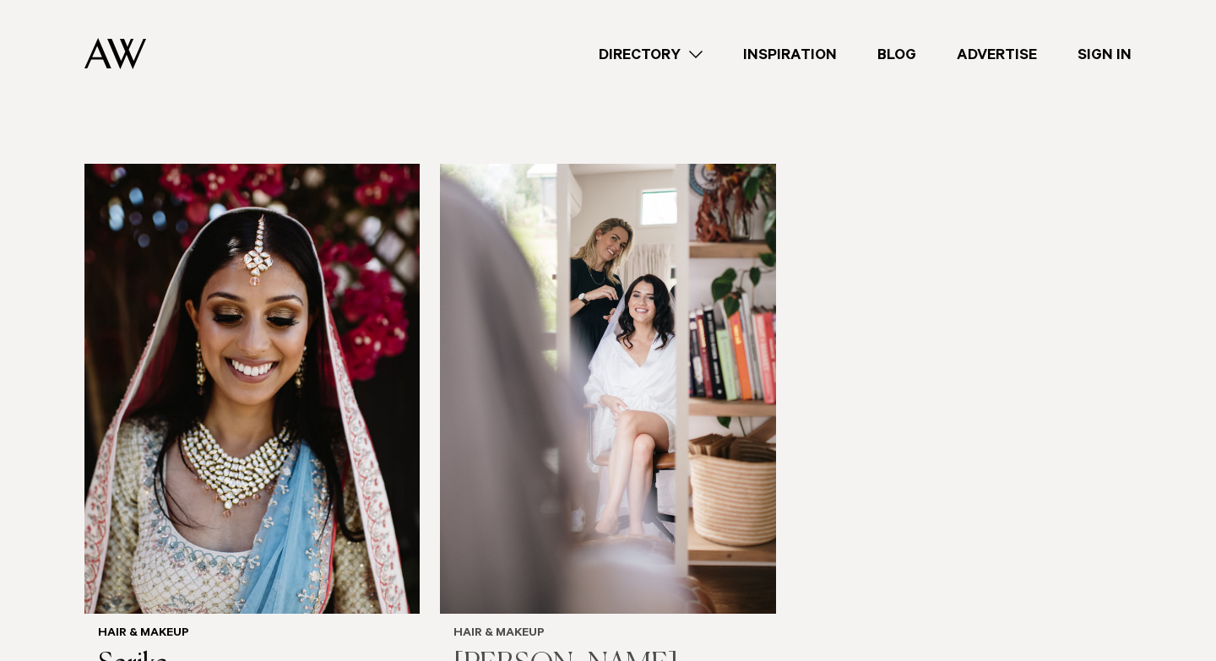
click at [625, 372] on img at bounding box center [607, 389] width 335 height 450
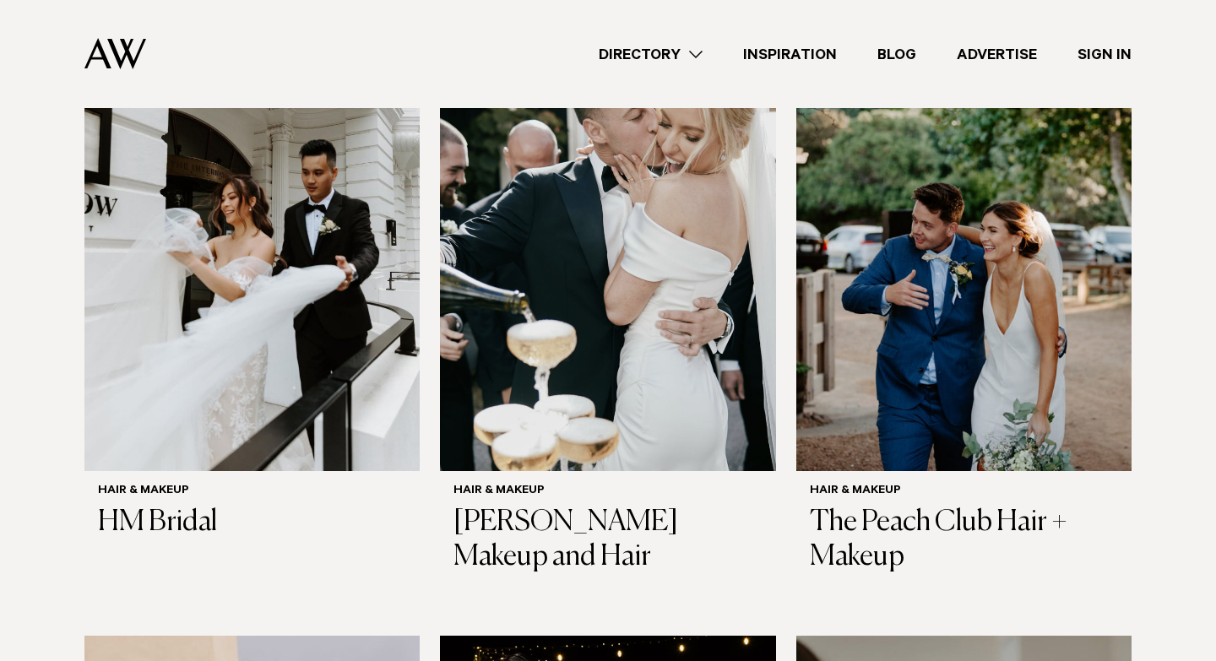
scroll to position [3024, 0]
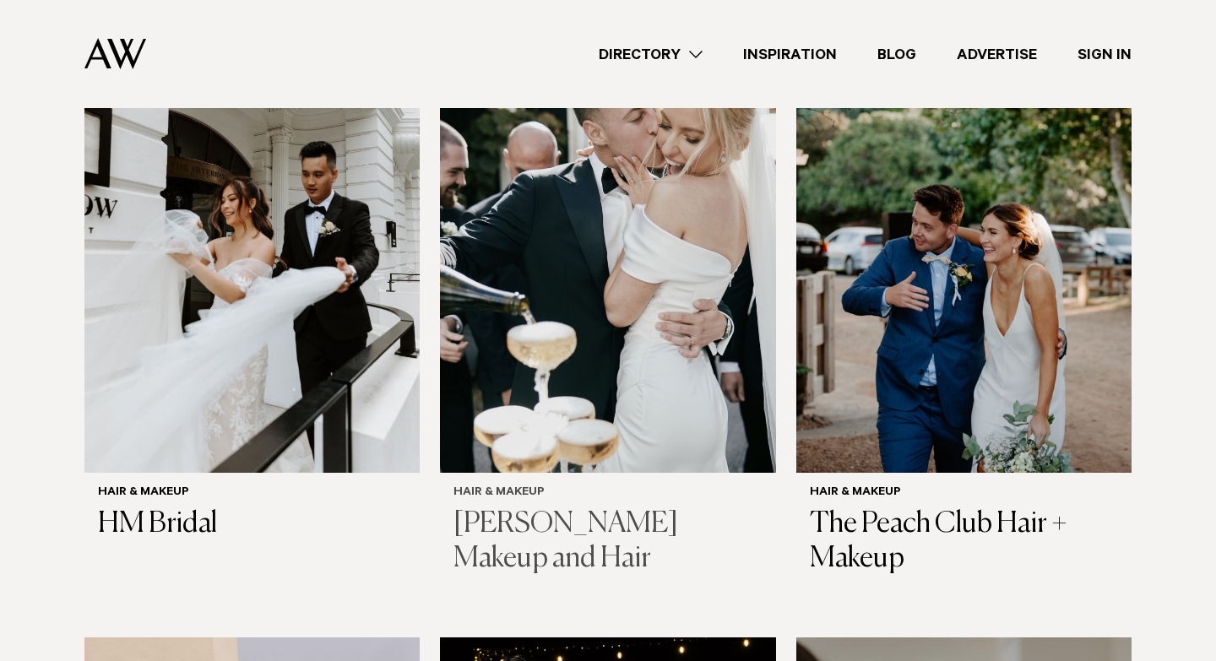
click at [530, 323] on img at bounding box center [607, 248] width 335 height 450
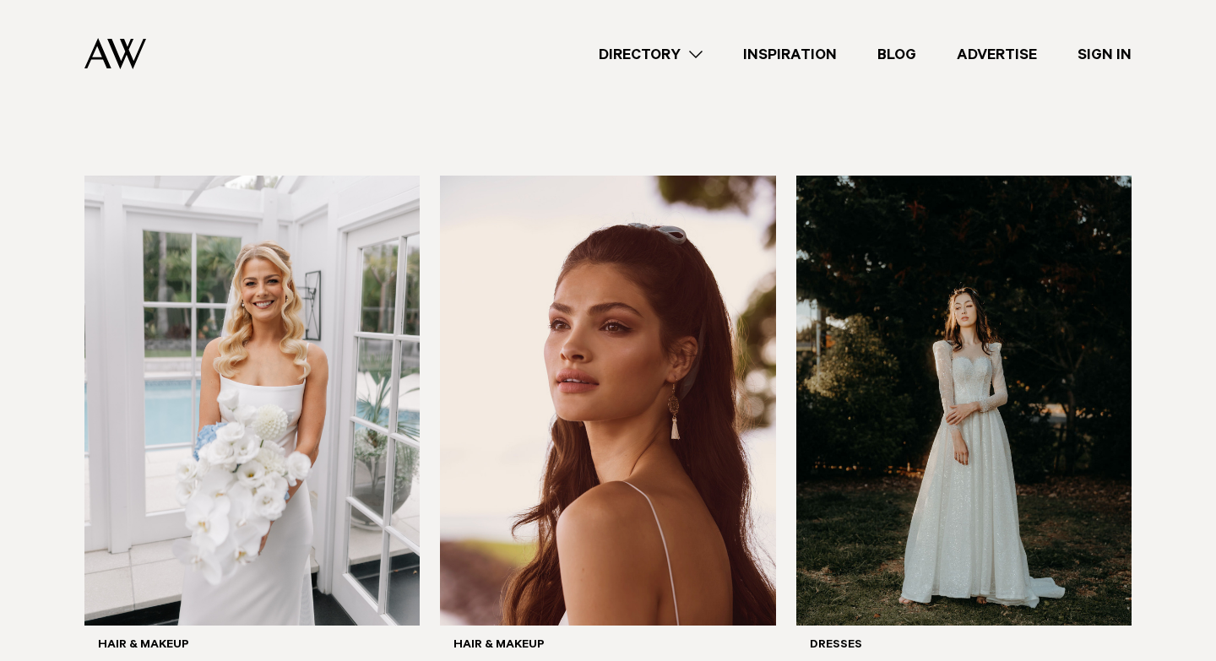
scroll to position [433, 0]
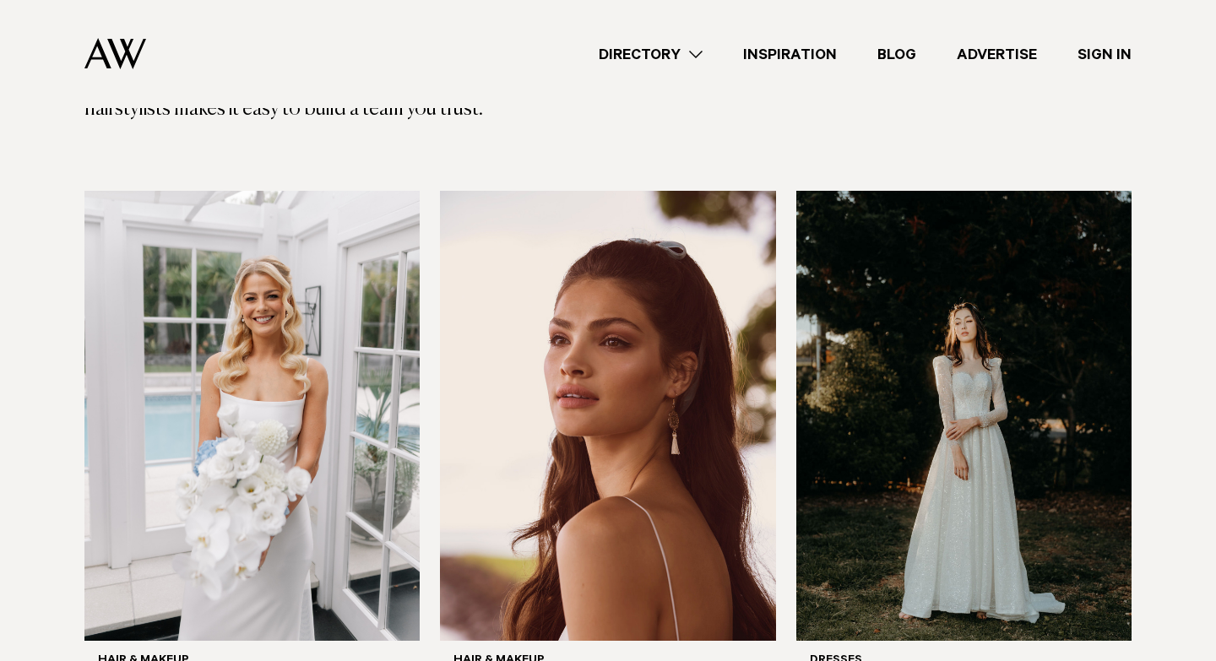
click at [280, 345] on img at bounding box center [251, 416] width 335 height 450
click at [887, 358] on img at bounding box center [963, 416] width 335 height 450
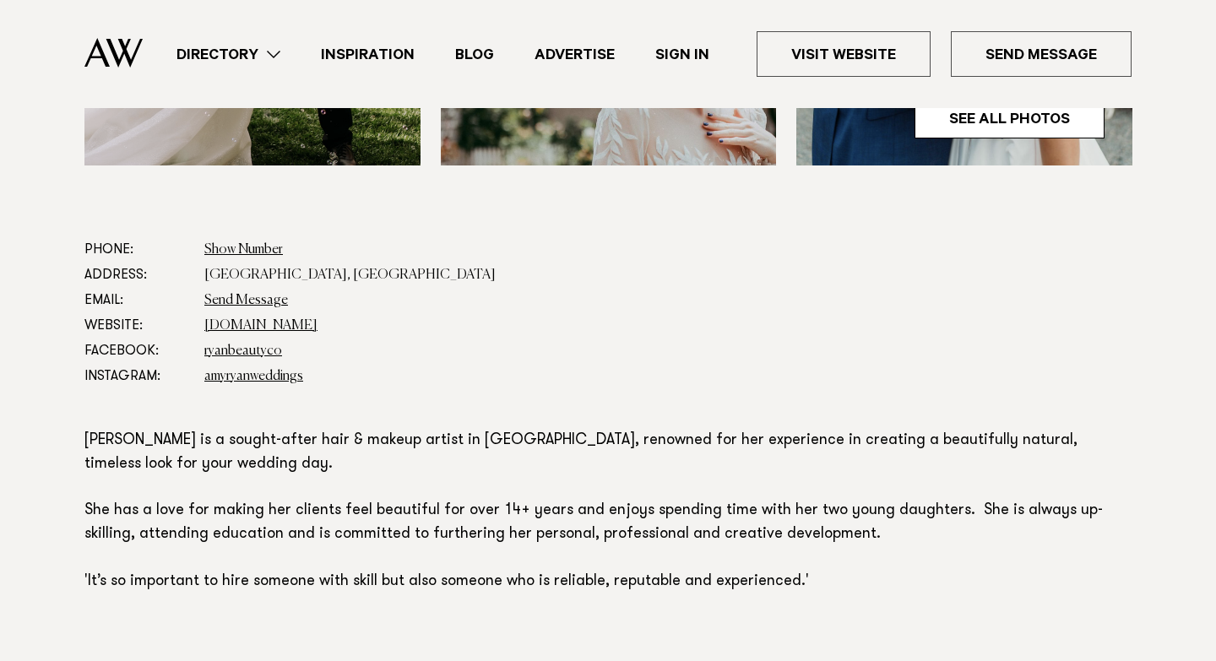
scroll to position [861, 0]
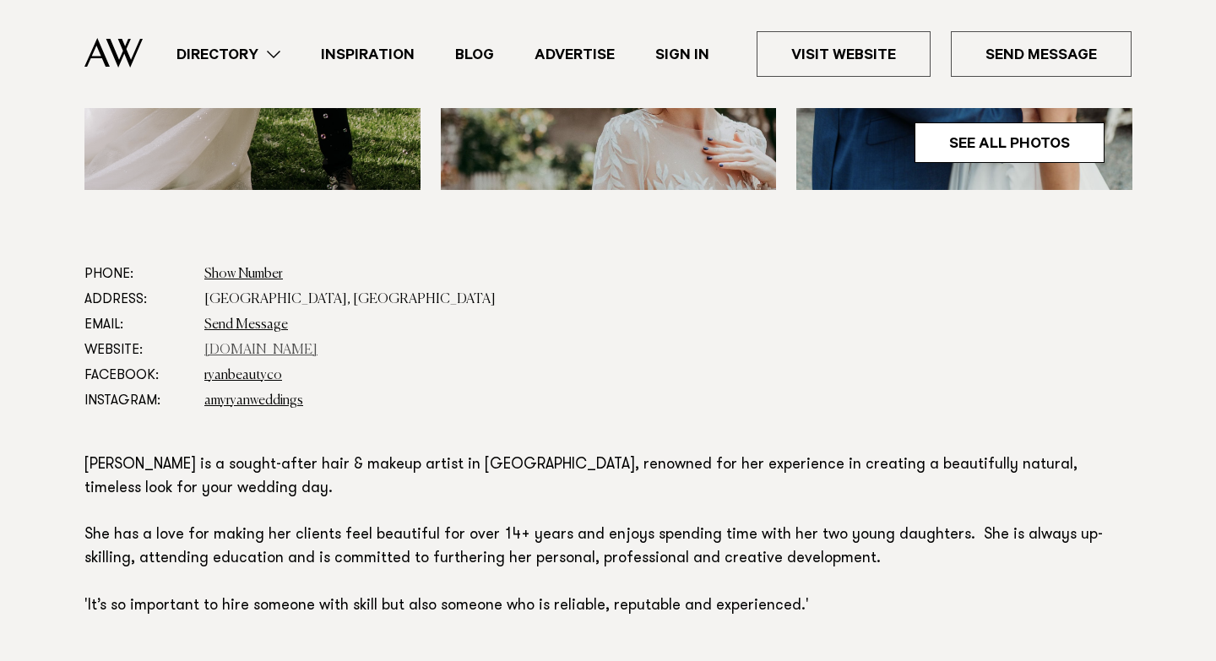
click at [318, 344] on link "www.amyryanweddings.com" at bounding box center [260, 351] width 113 height 14
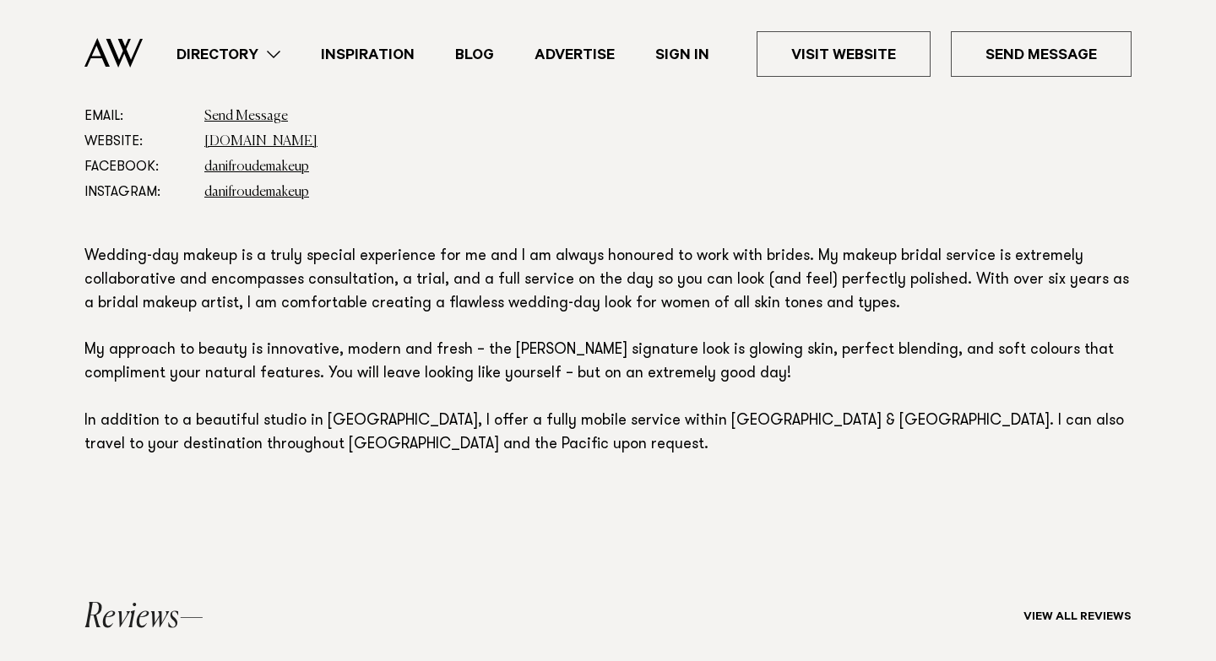
scroll to position [1066, 0]
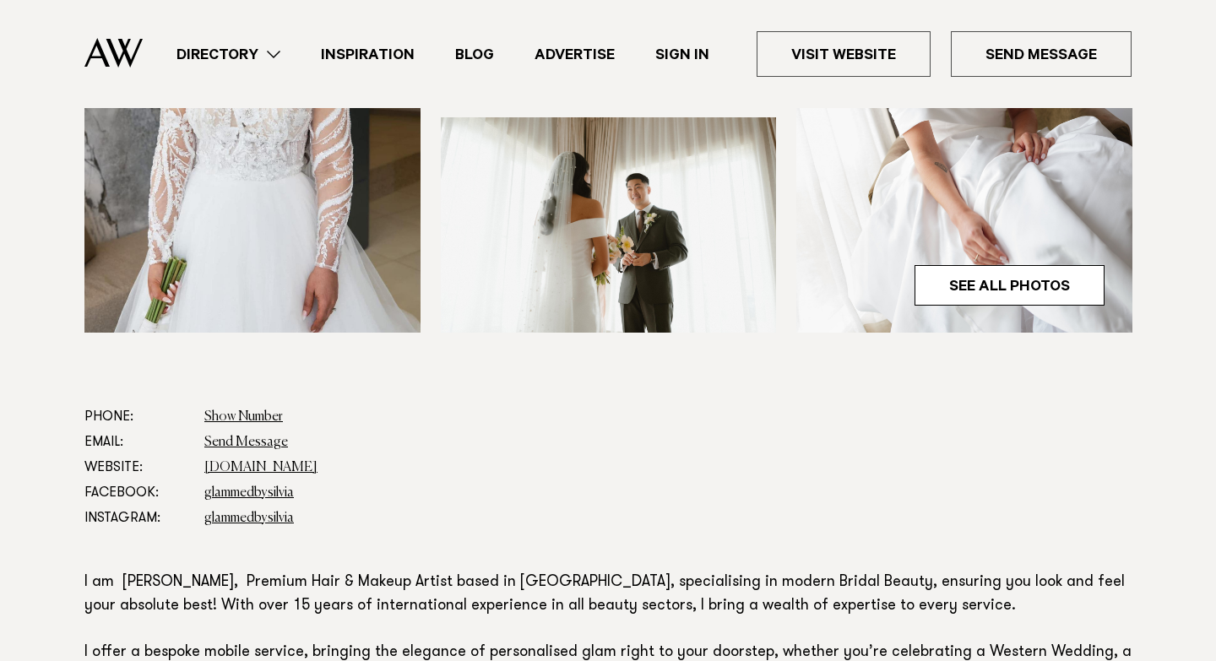
scroll to position [667, 0]
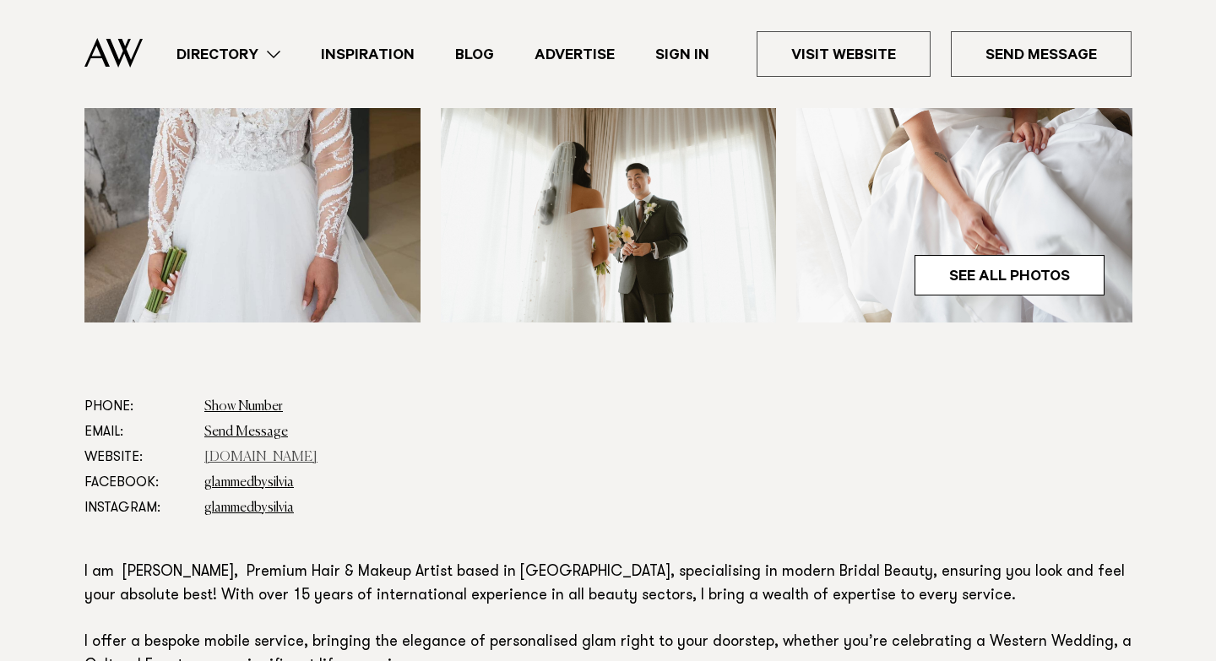
click at [271, 454] on link "silviapieva.co.nz" at bounding box center [260, 458] width 113 height 14
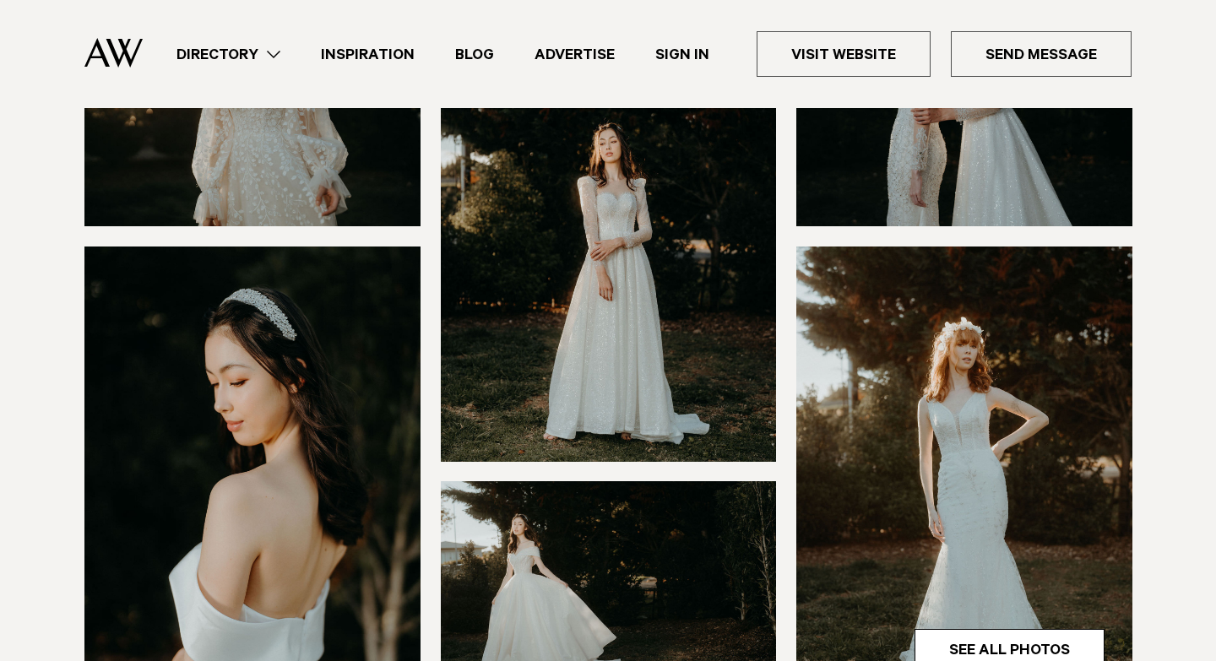
scroll to position [299, 0]
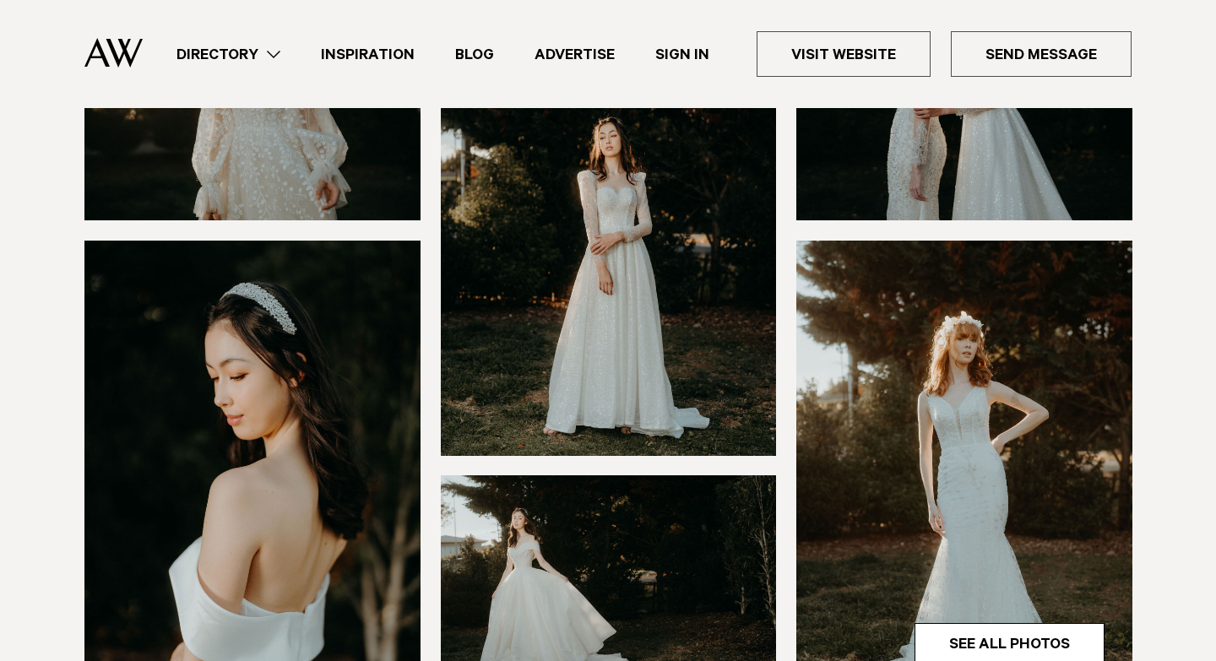
click at [231, 387] on img at bounding box center [252, 466] width 336 height 450
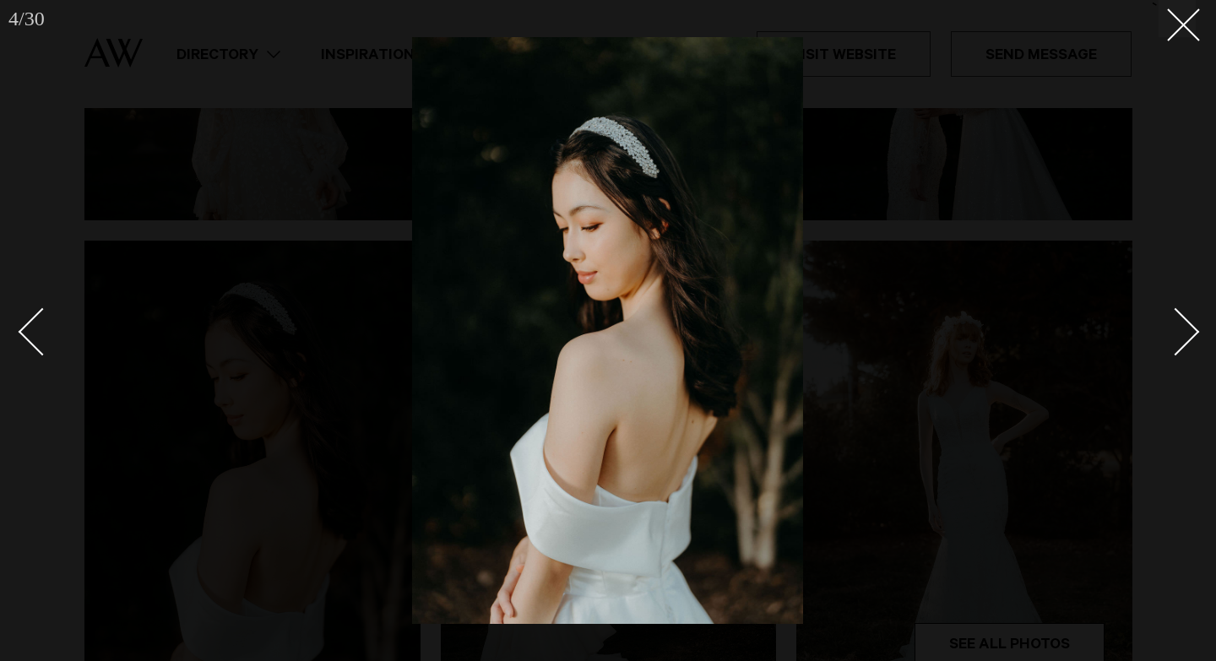
click at [1176, 345] on div "Next slide" at bounding box center [1176, 331] width 48 height 48
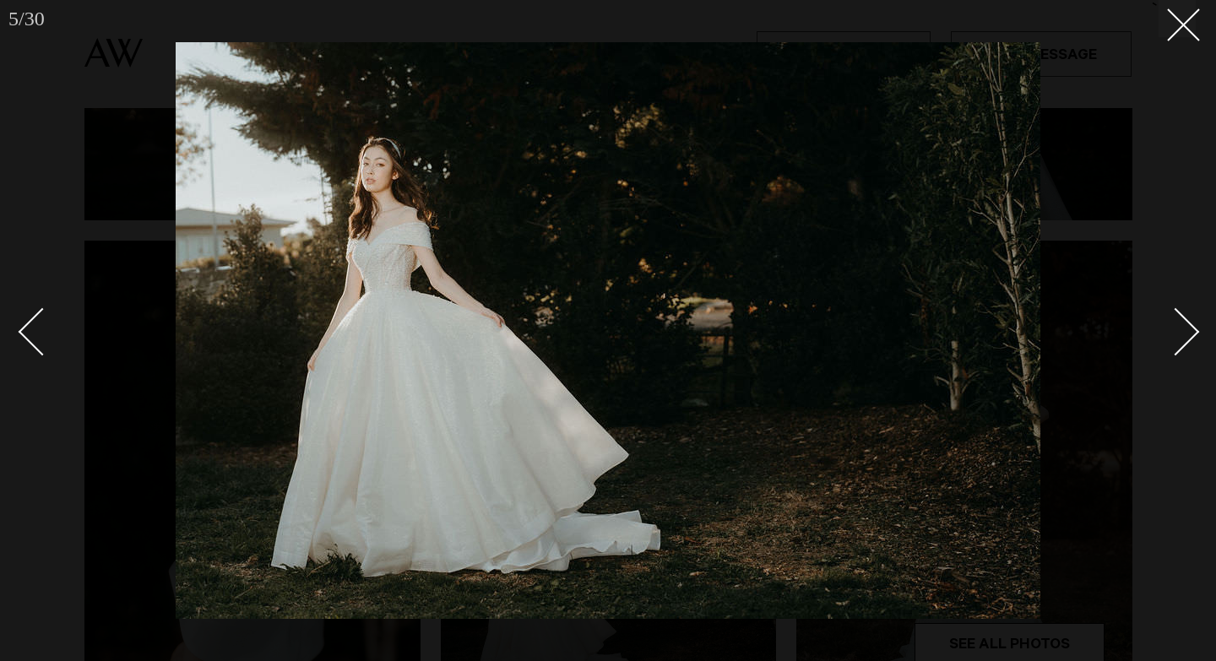
click at [1176, 345] on div "Next slide" at bounding box center [1176, 331] width 48 height 48
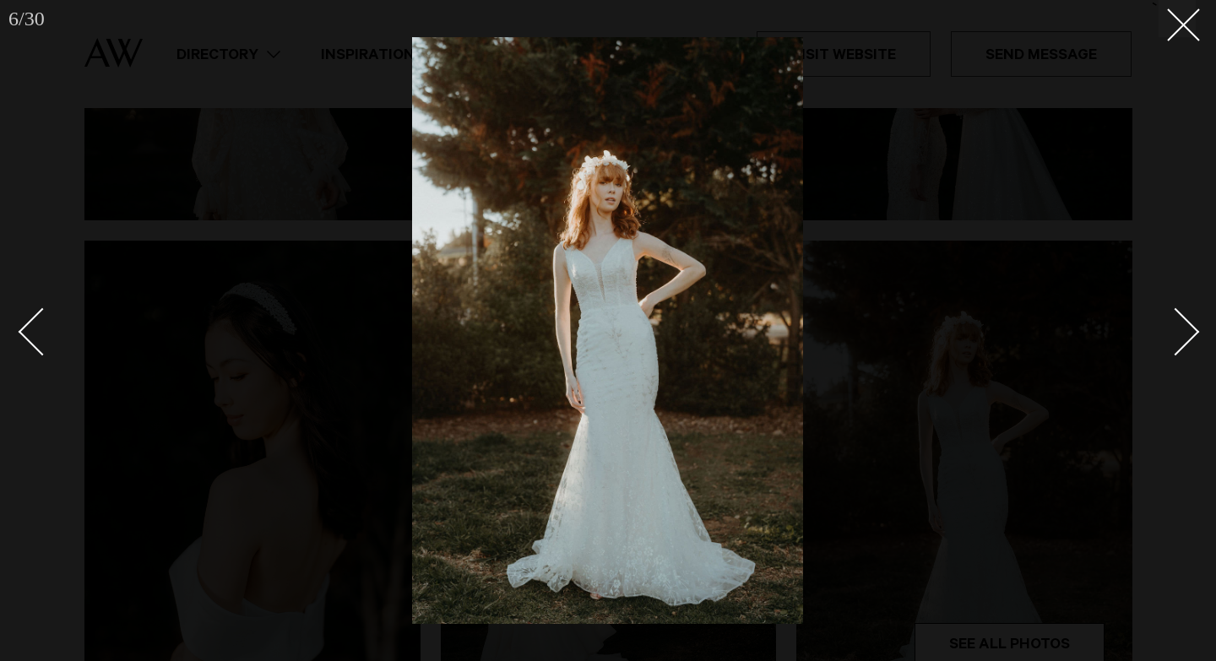
click at [1176, 345] on div "Next slide" at bounding box center [1176, 331] width 48 height 48
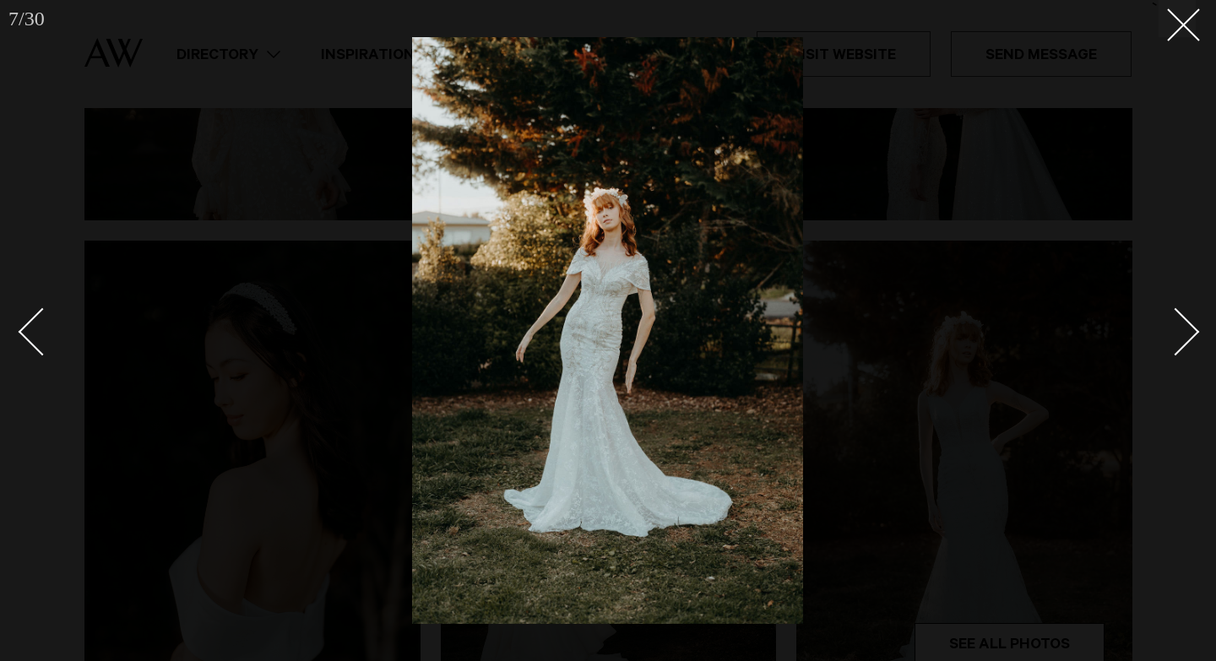
click at [1176, 345] on div "Next slide" at bounding box center [1176, 331] width 48 height 48
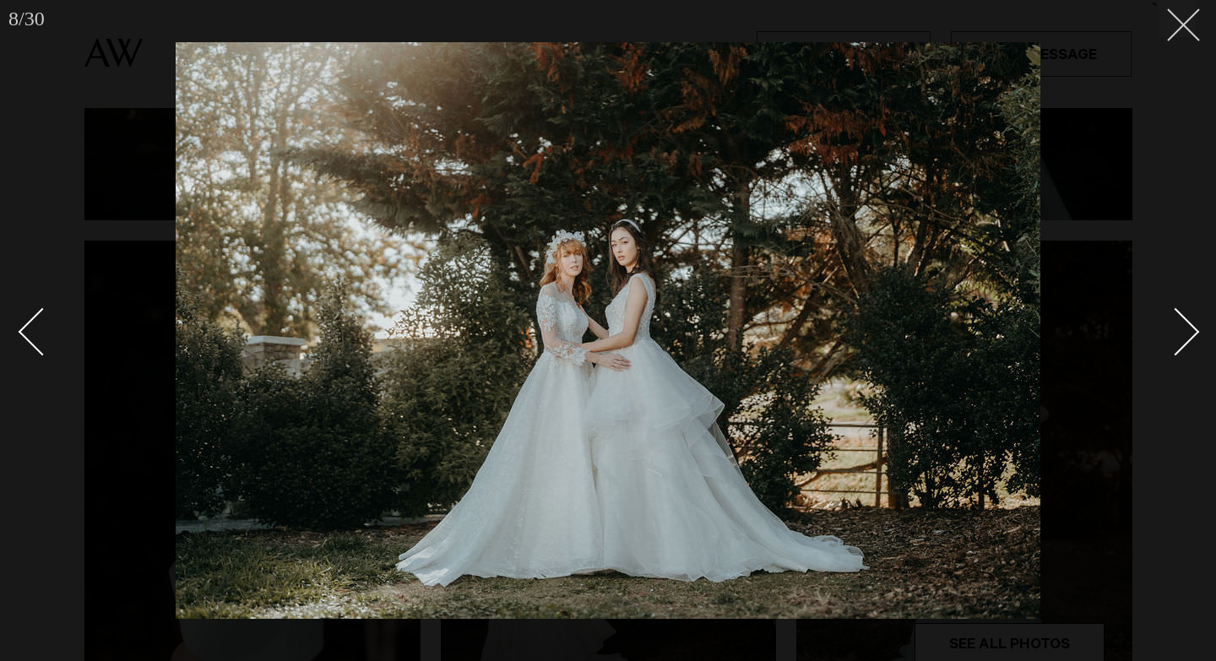
click at [1191, 32] on line at bounding box center [1183, 24] width 31 height 31
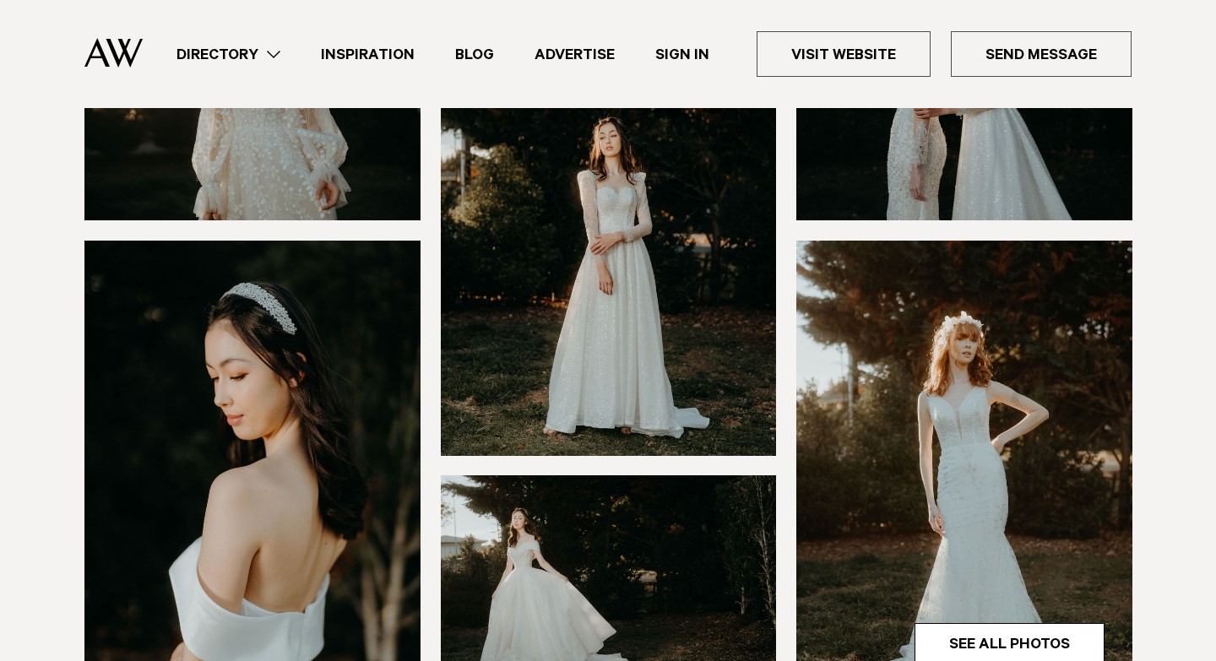
click at [953, 373] on img at bounding box center [964, 466] width 336 height 450
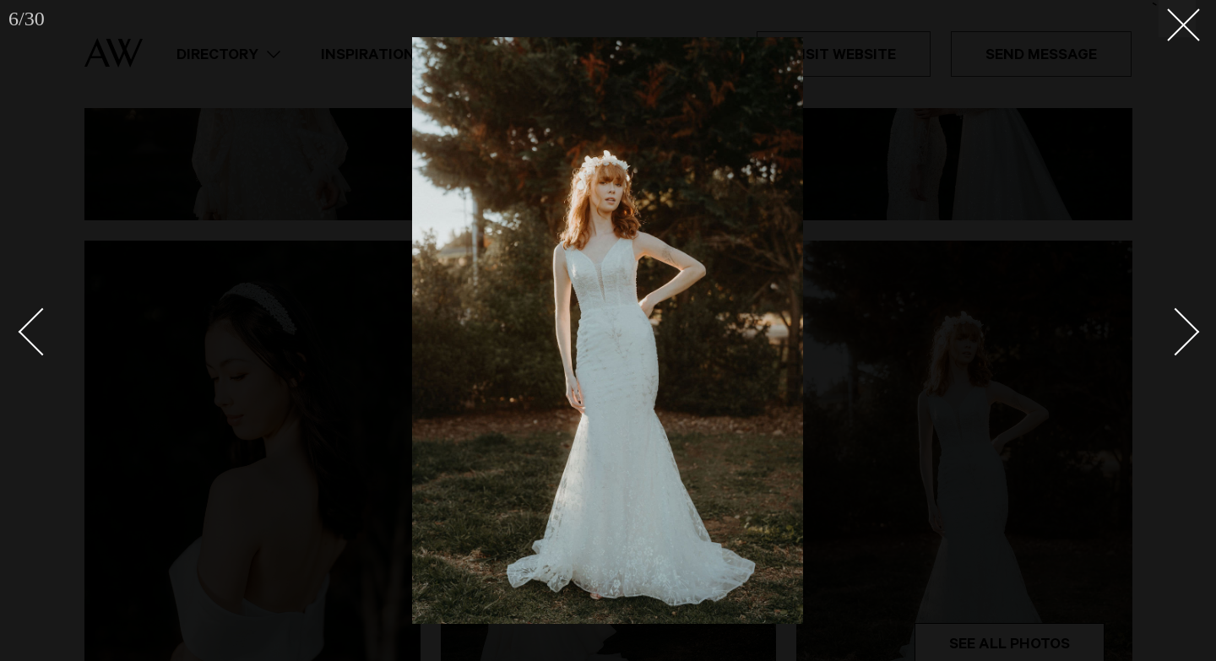
click at [591, 179] on img at bounding box center [607, 330] width 391 height 587
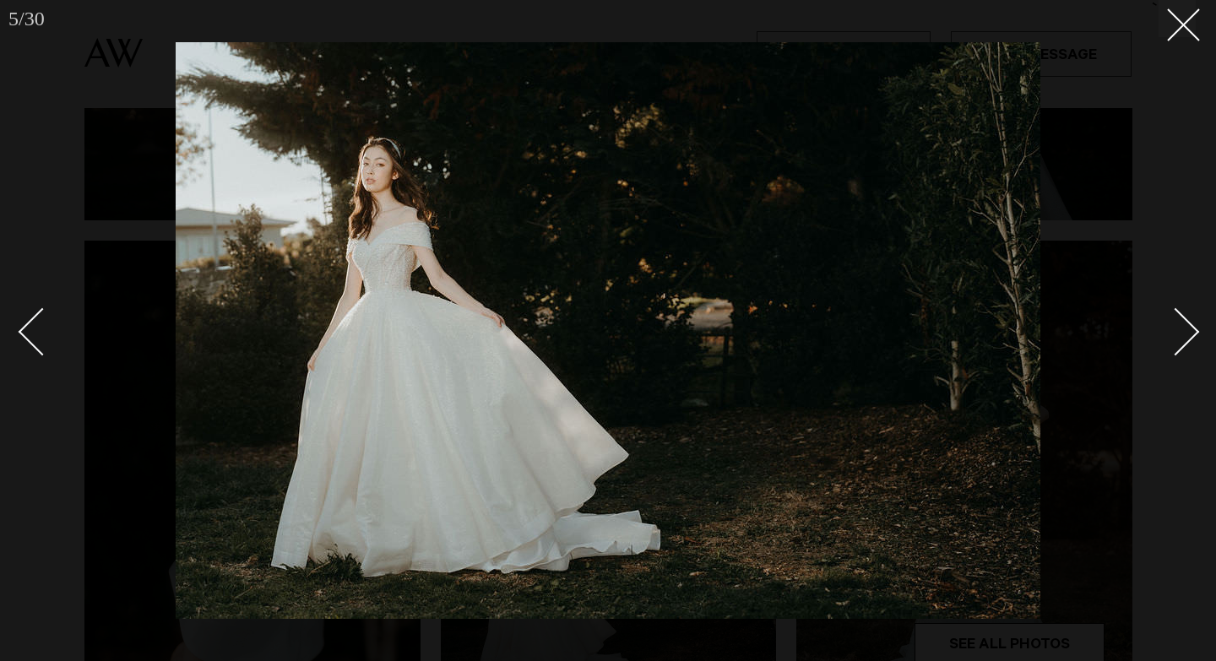
click at [368, 187] on img at bounding box center [608, 330] width 865 height 577
click at [54, 166] on div at bounding box center [608, 330] width 1216 height 661
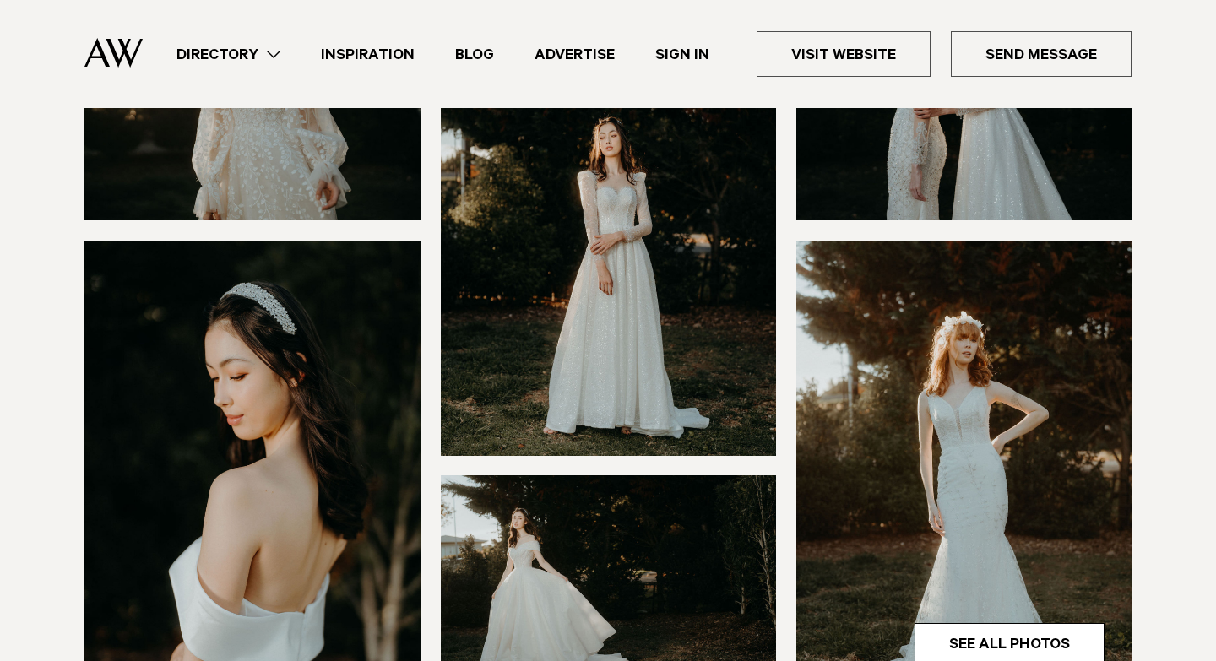
click at [252, 446] on img at bounding box center [252, 466] width 336 height 450
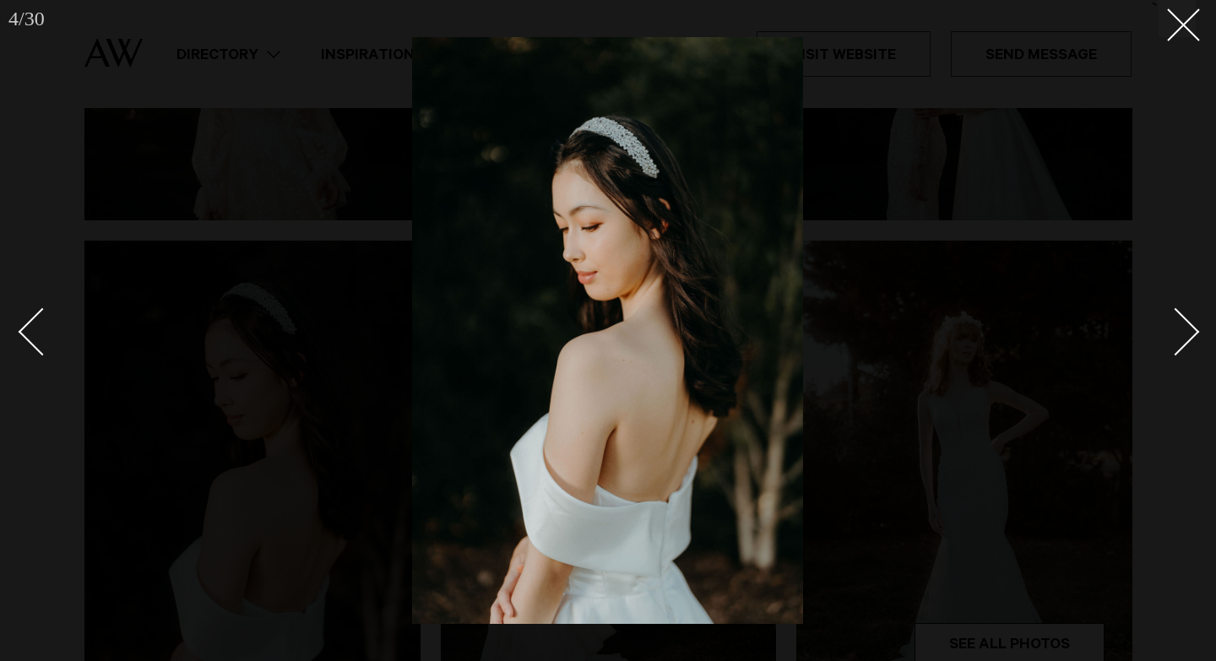
click at [35, 457] on div at bounding box center [608, 330] width 1216 height 661
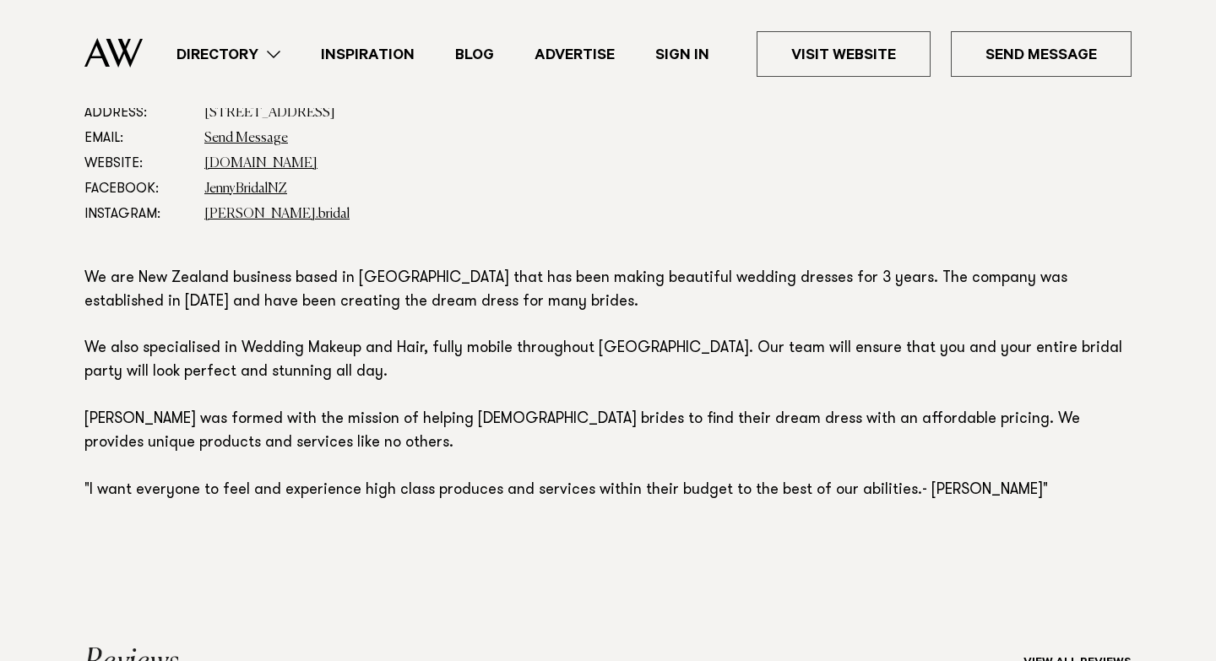
scroll to position [986, 0]
click at [293, 168] on link "www.jennybridalnz.com" at bounding box center [260, 165] width 113 height 14
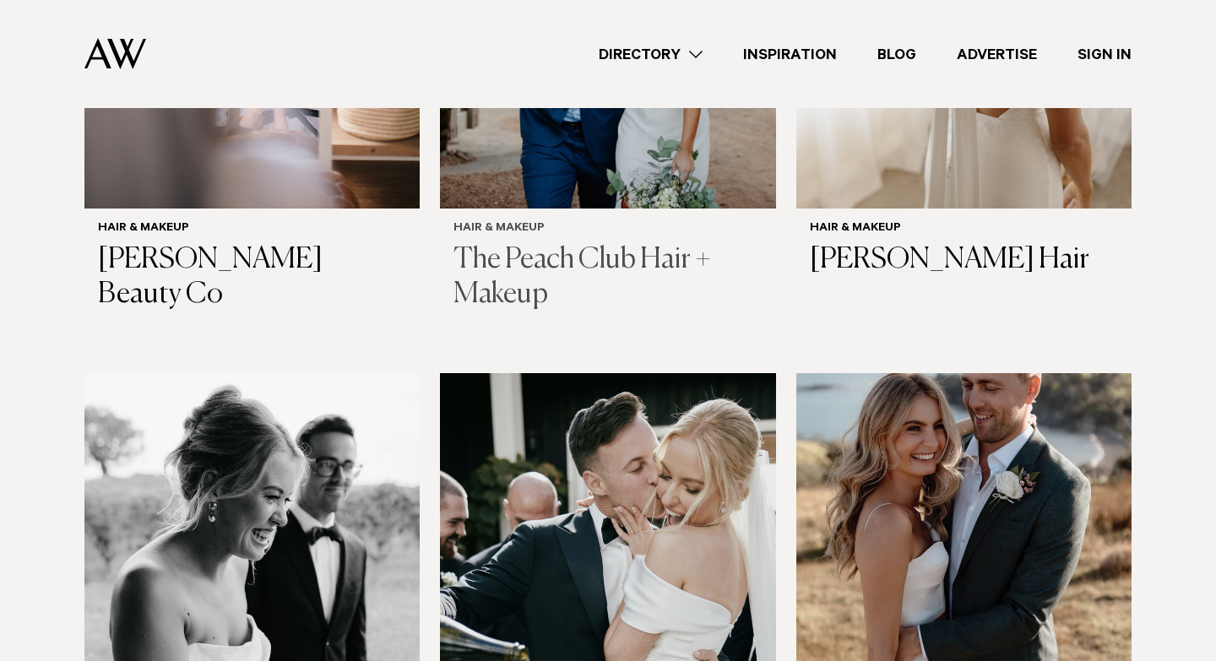
scroll to position [2049, 0]
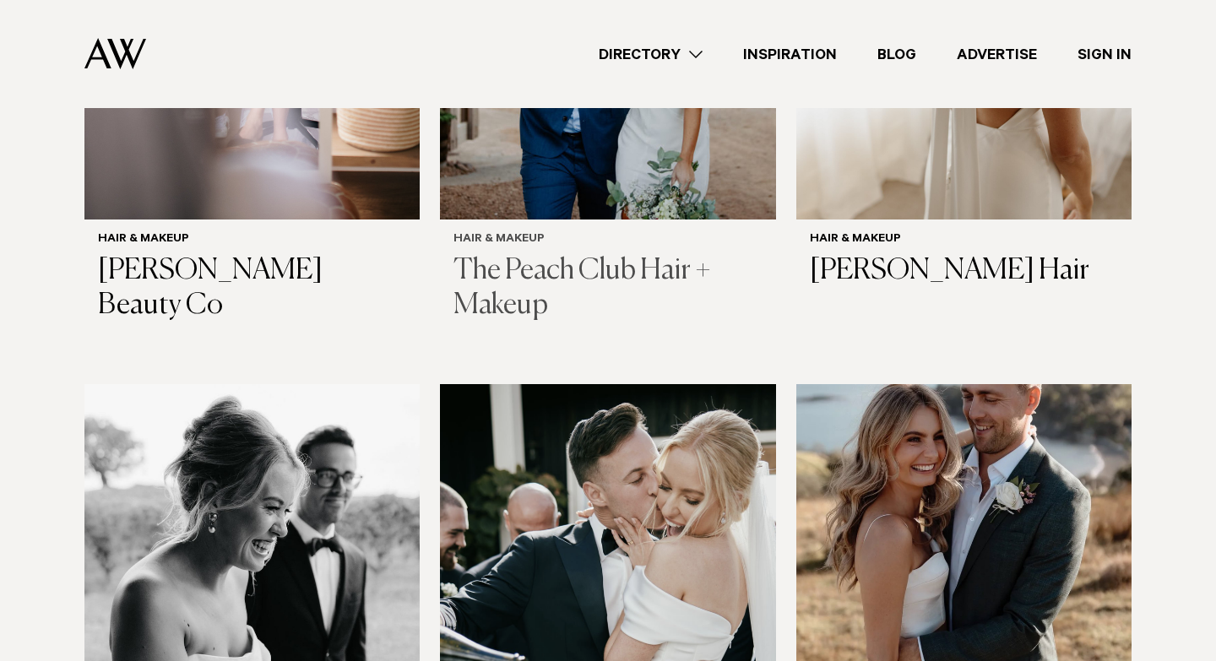
click at [537, 271] on h3 "The Peach Club Hair + Makeup" at bounding box center [608, 288] width 308 height 69
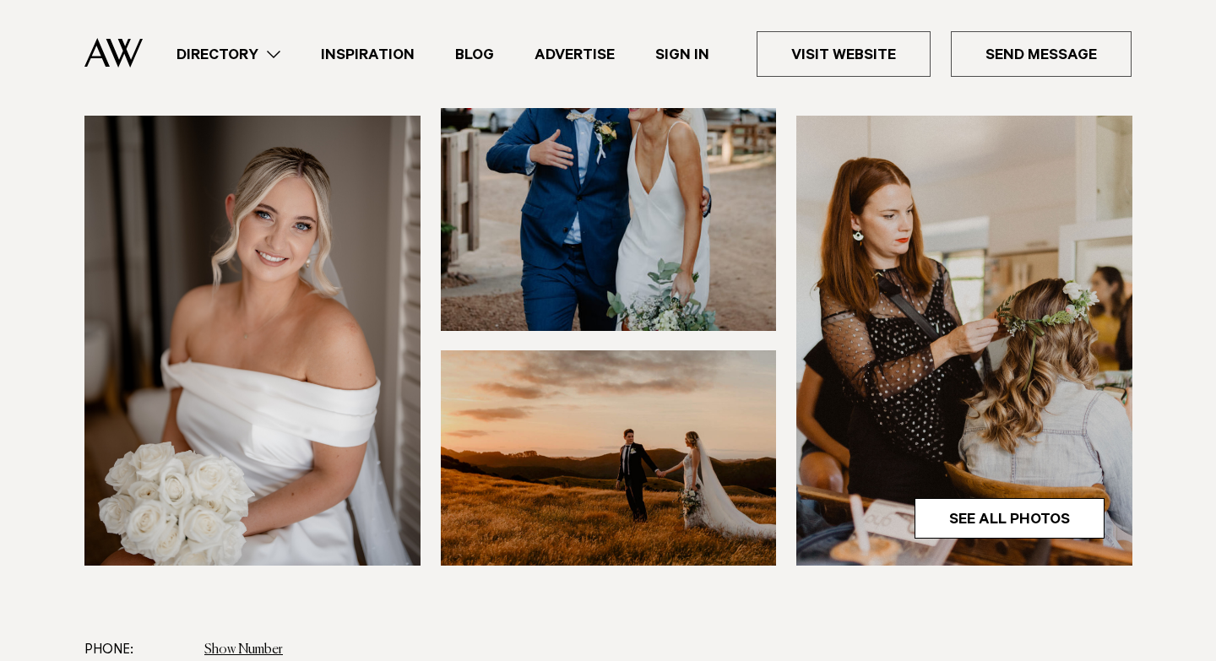
scroll to position [482, 0]
